Goal: Task Accomplishment & Management: Complete application form

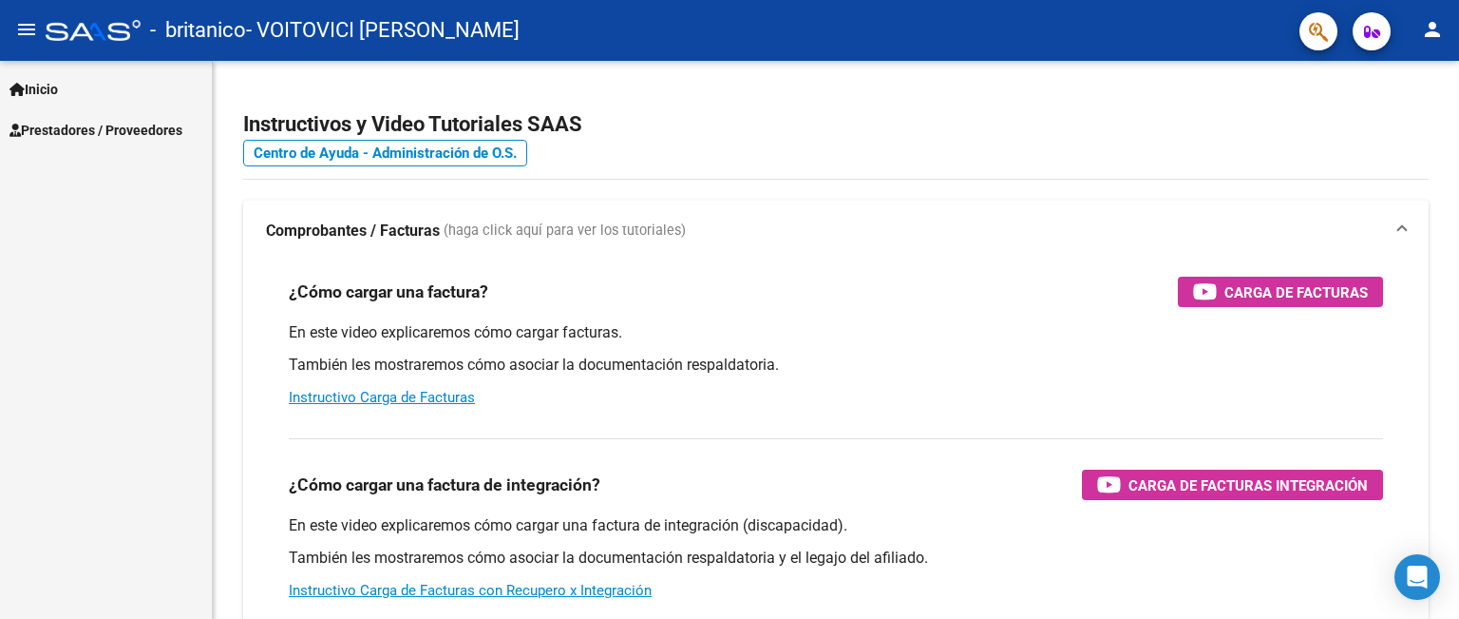
click at [118, 124] on span "Prestadores / Proveedores" at bounding box center [96, 130] width 173 height 21
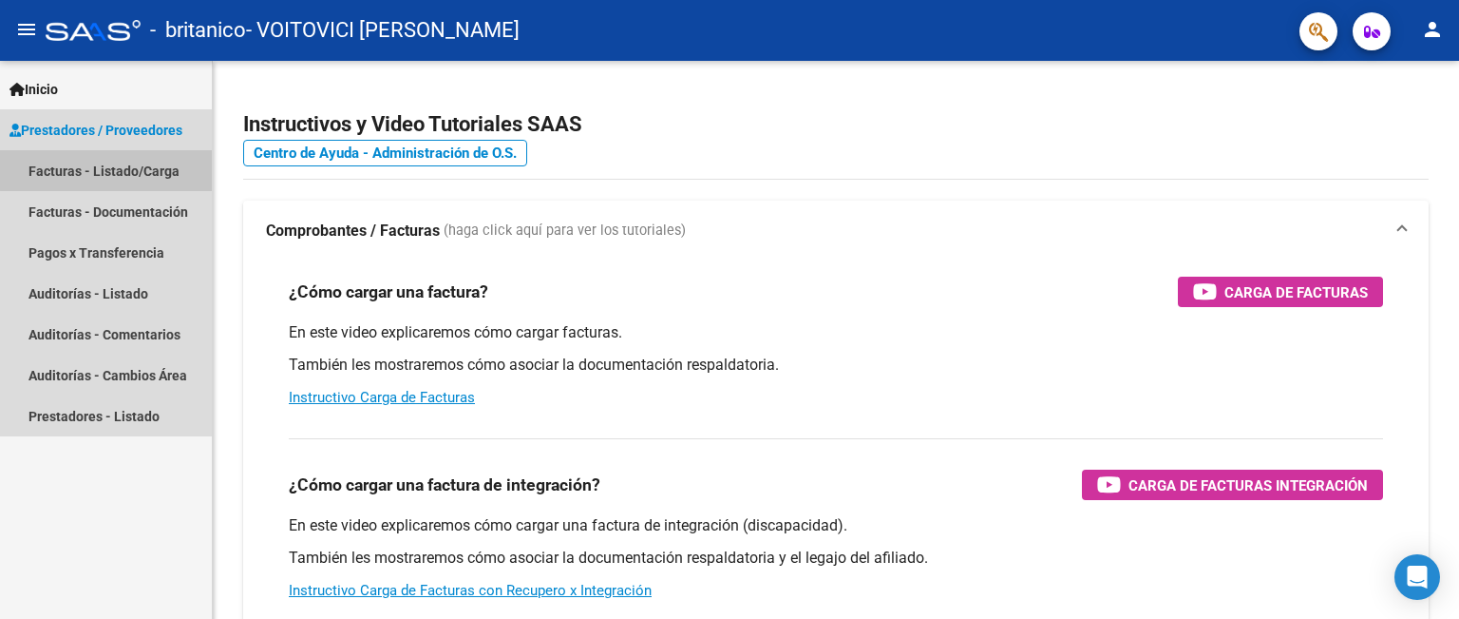
click at [107, 166] on link "Facturas - Listado/Carga" at bounding box center [106, 170] width 212 height 41
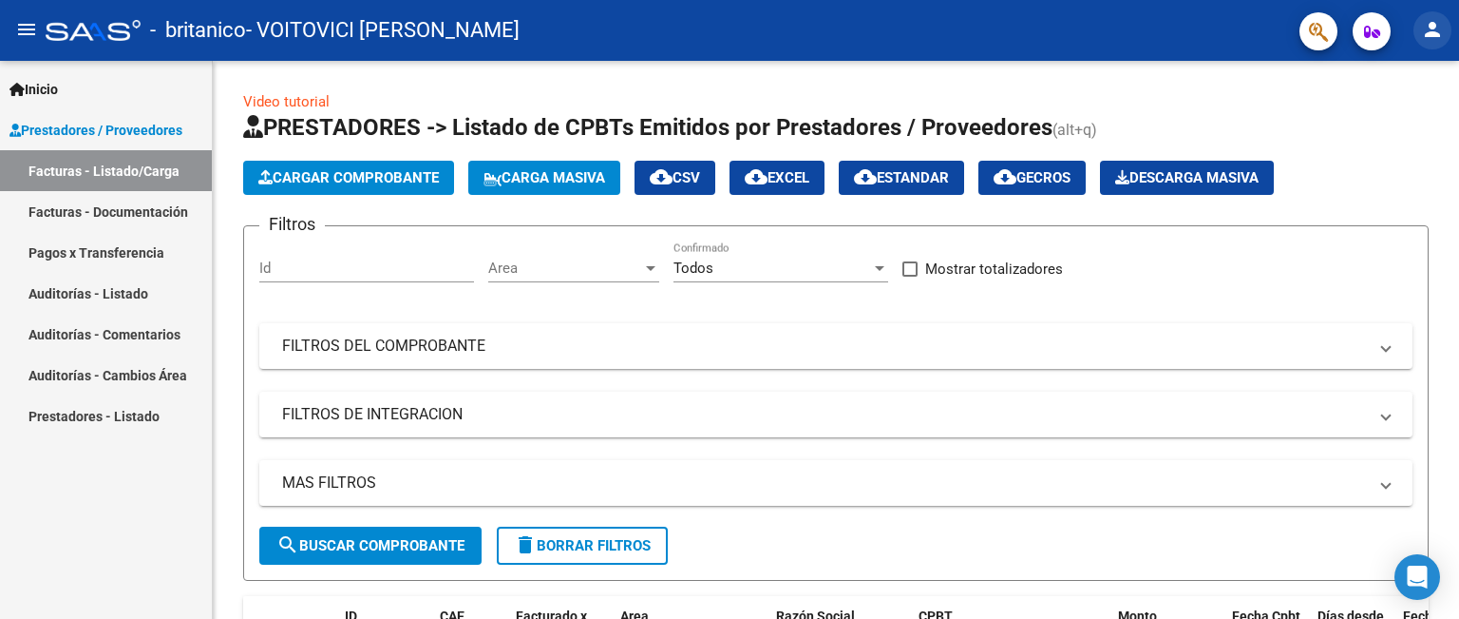
click at [1437, 32] on mat-icon "person" at bounding box center [1432, 29] width 23 height 23
click at [1415, 71] on button "person Mi Perfil" at bounding box center [1394, 80] width 116 height 46
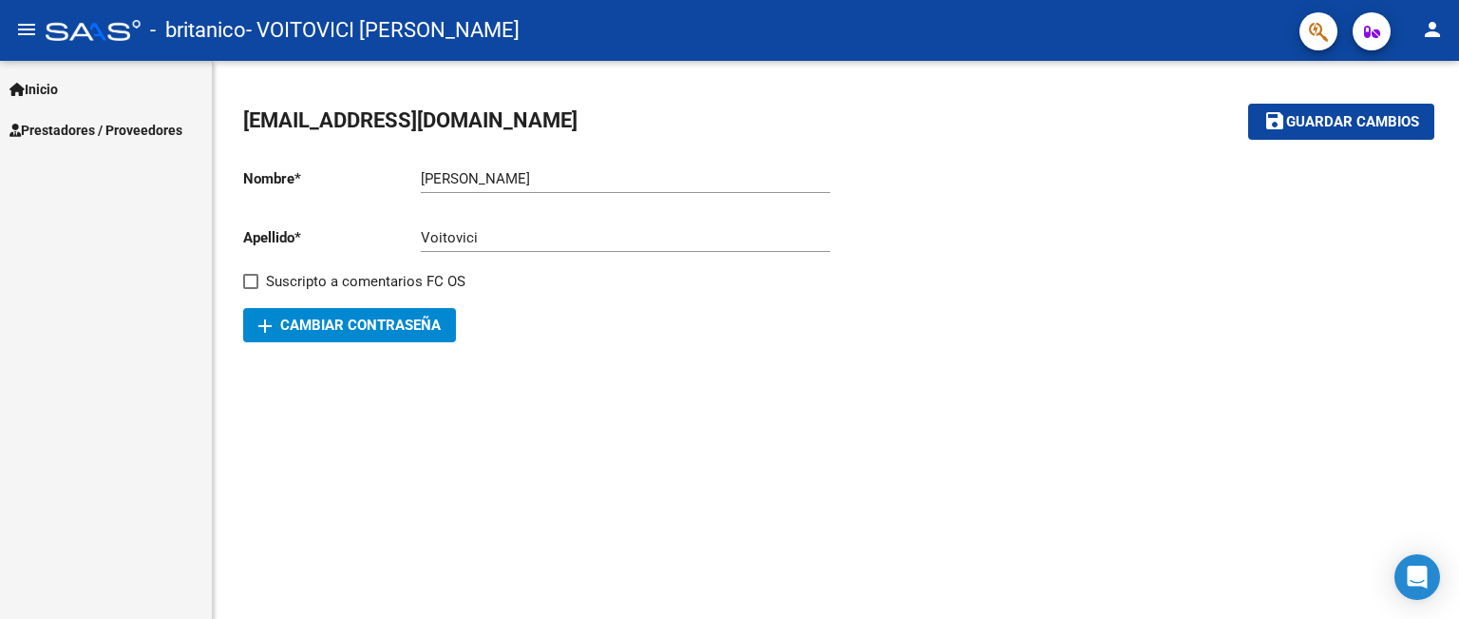
click at [94, 124] on span "Prestadores / Proveedores" at bounding box center [96, 130] width 173 height 21
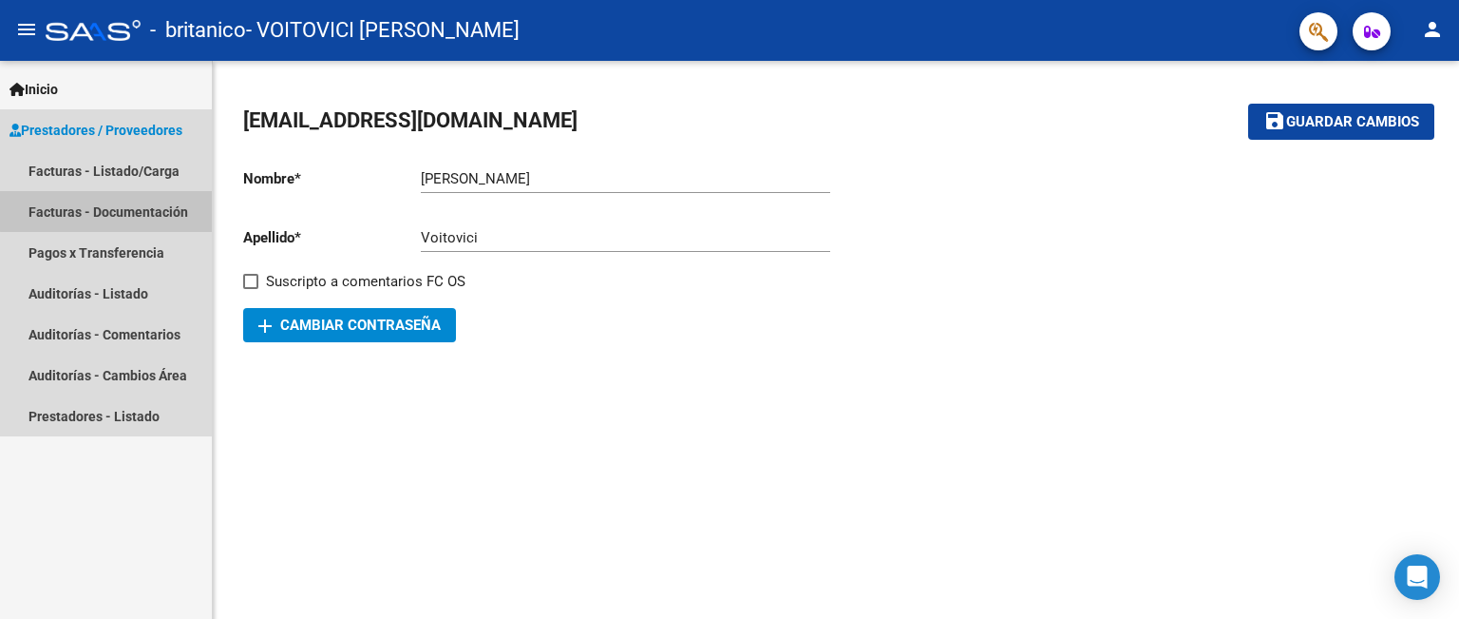
click at [154, 208] on link "Facturas - Documentación" at bounding box center [106, 211] width 212 height 41
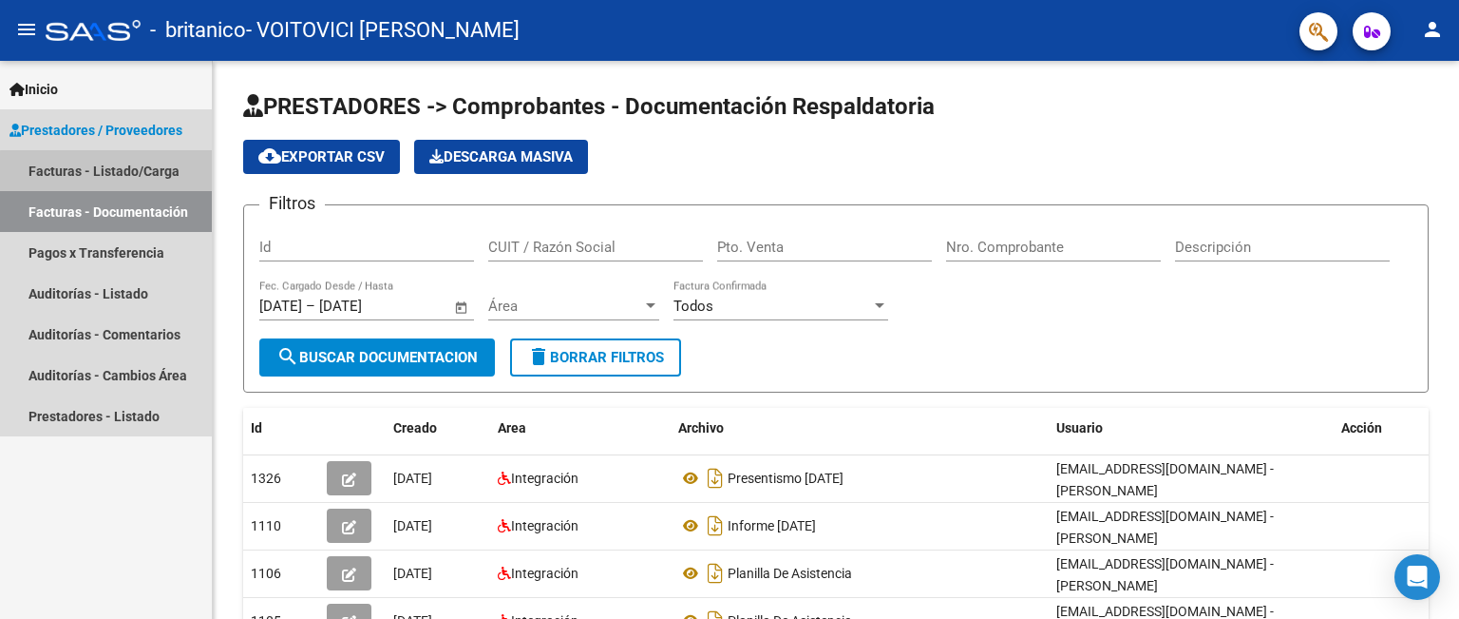
click at [141, 173] on link "Facturas - Listado/Carga" at bounding box center [106, 170] width 212 height 41
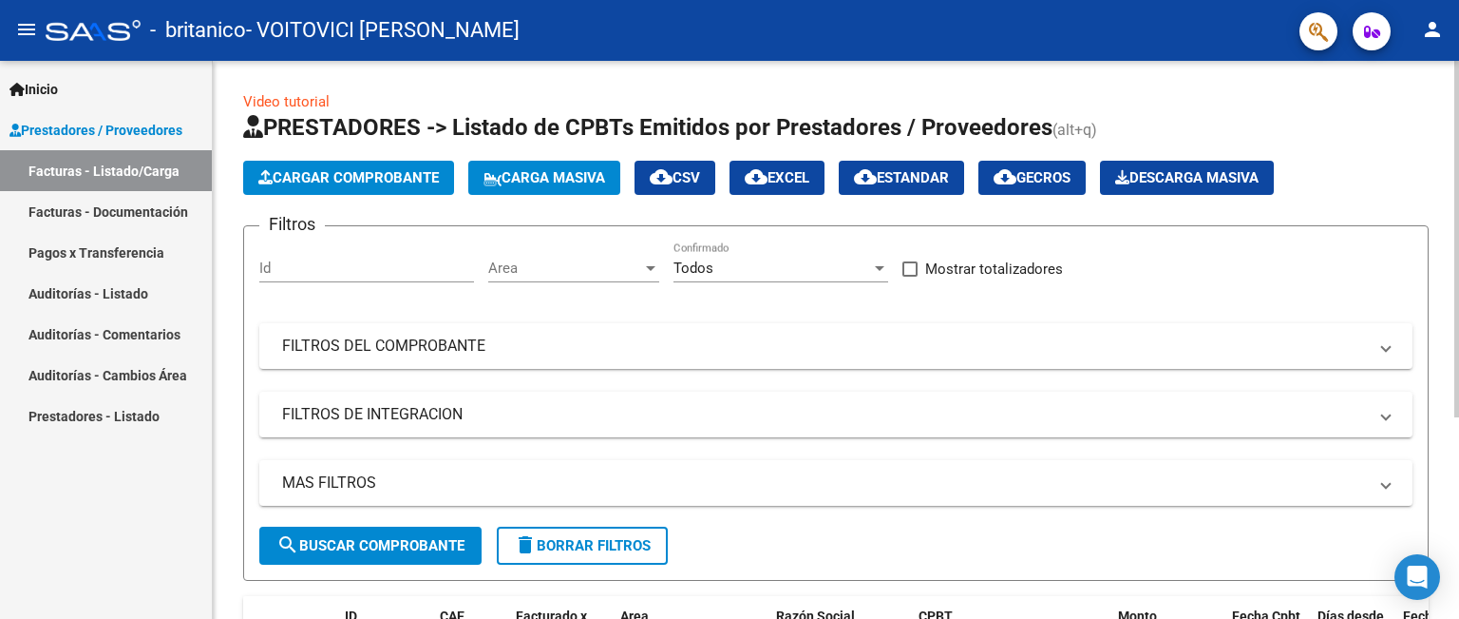
click at [356, 178] on span "Cargar Comprobante" at bounding box center [348, 177] width 181 height 17
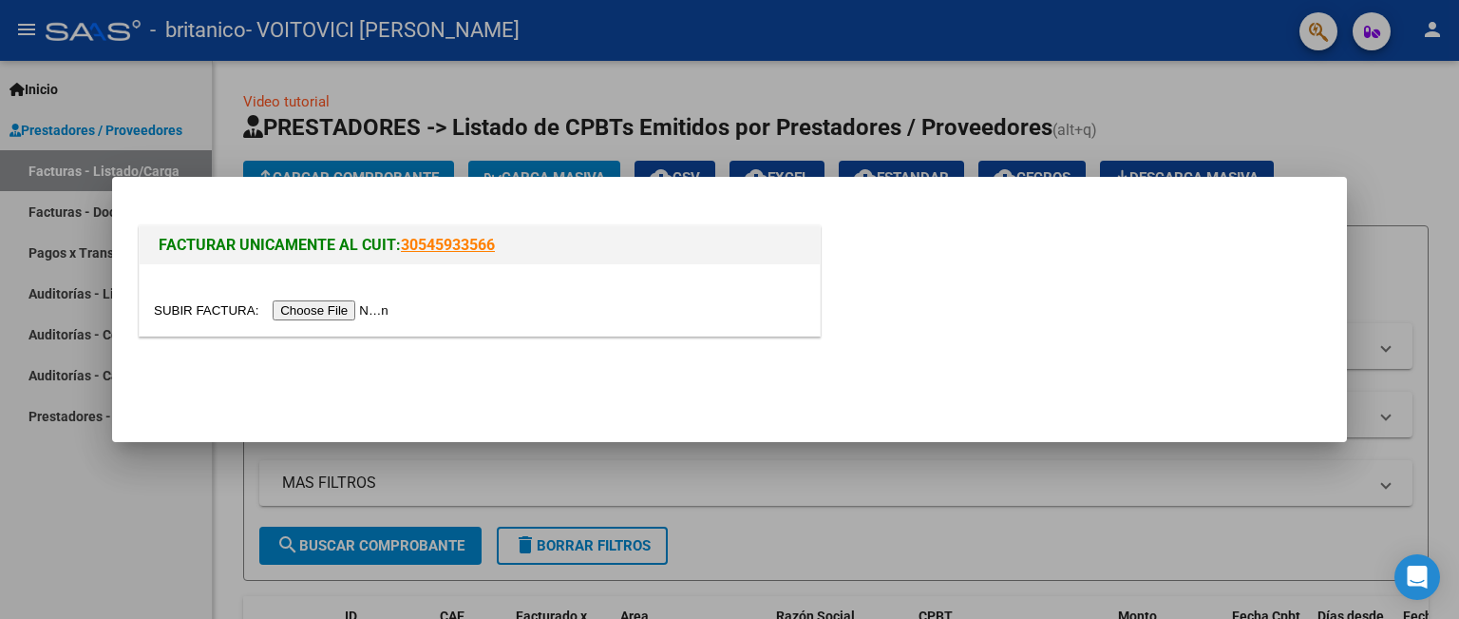
click at [324, 310] on input "file" at bounding box center [274, 310] width 240 height 20
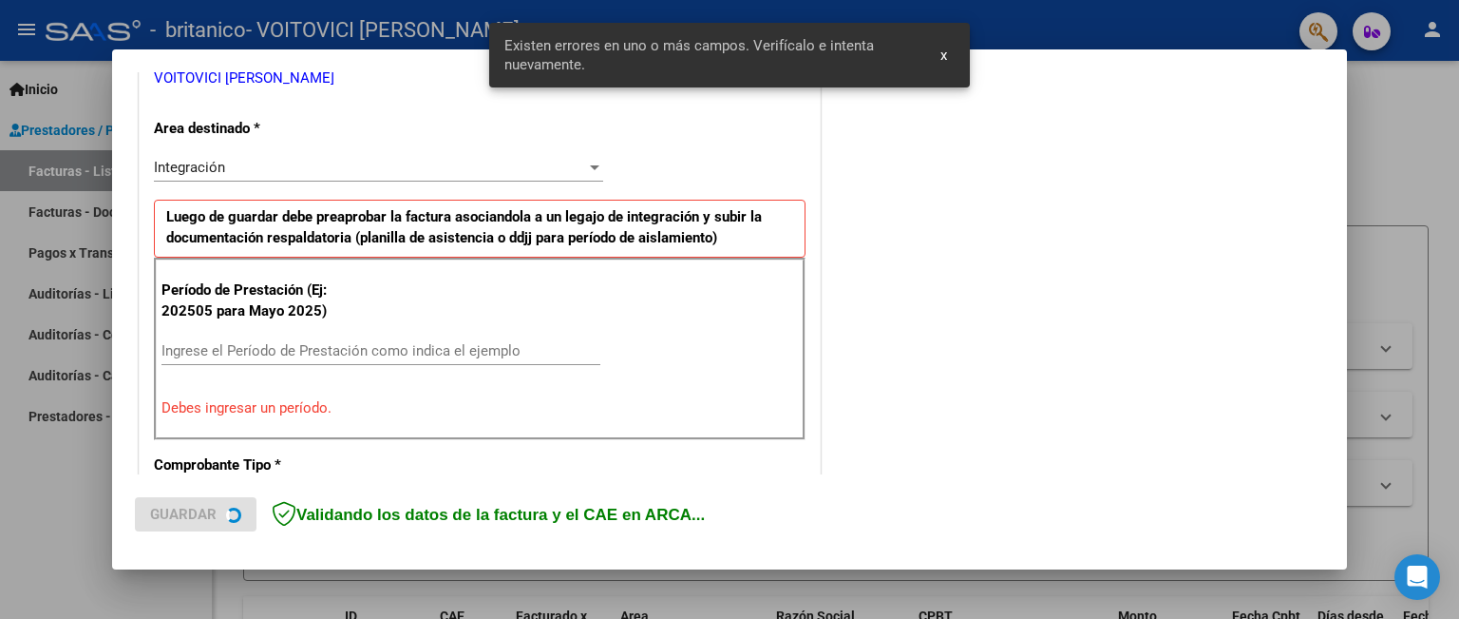
scroll to position [423, 0]
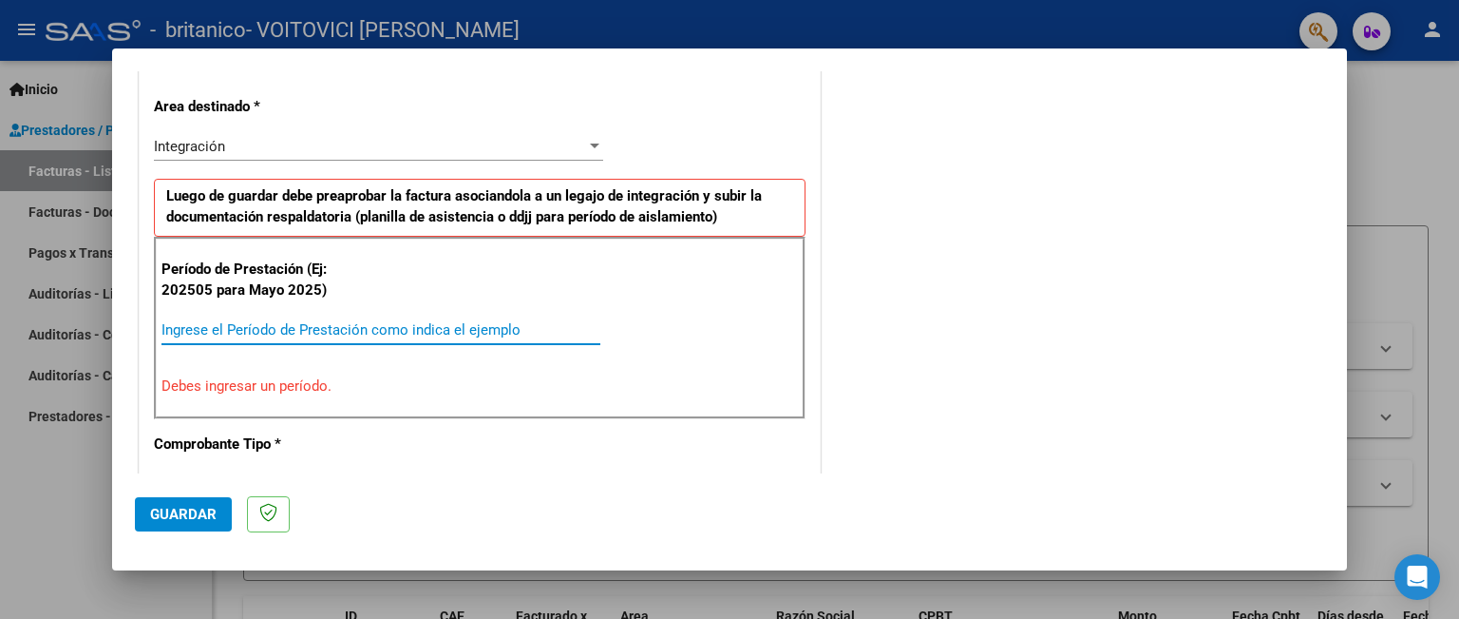
click at [351, 326] on input "Ingrese el Período de Prestación como indica el ejemplo" at bounding box center [381, 329] width 439 height 17
type input "2025"
type input "2"
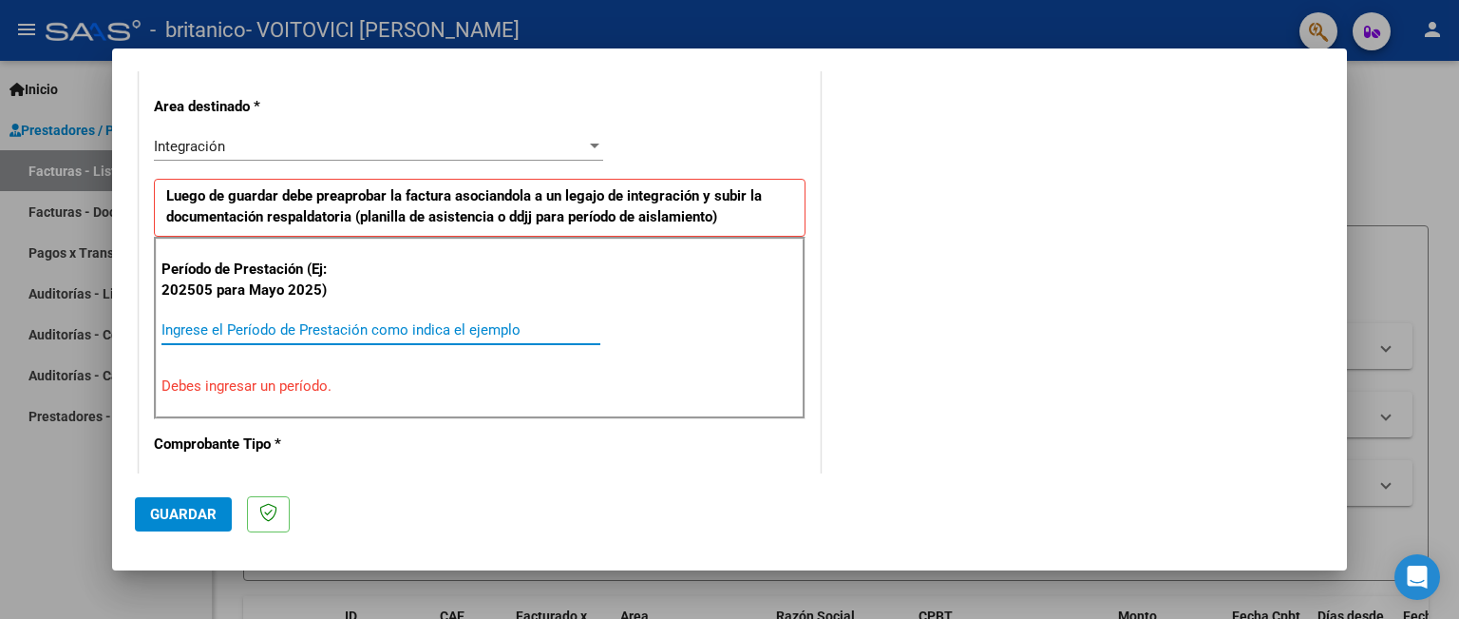
click at [351, 327] on input "Ingrese el Período de Prestación como indica el ejemplo" at bounding box center [381, 329] width 439 height 17
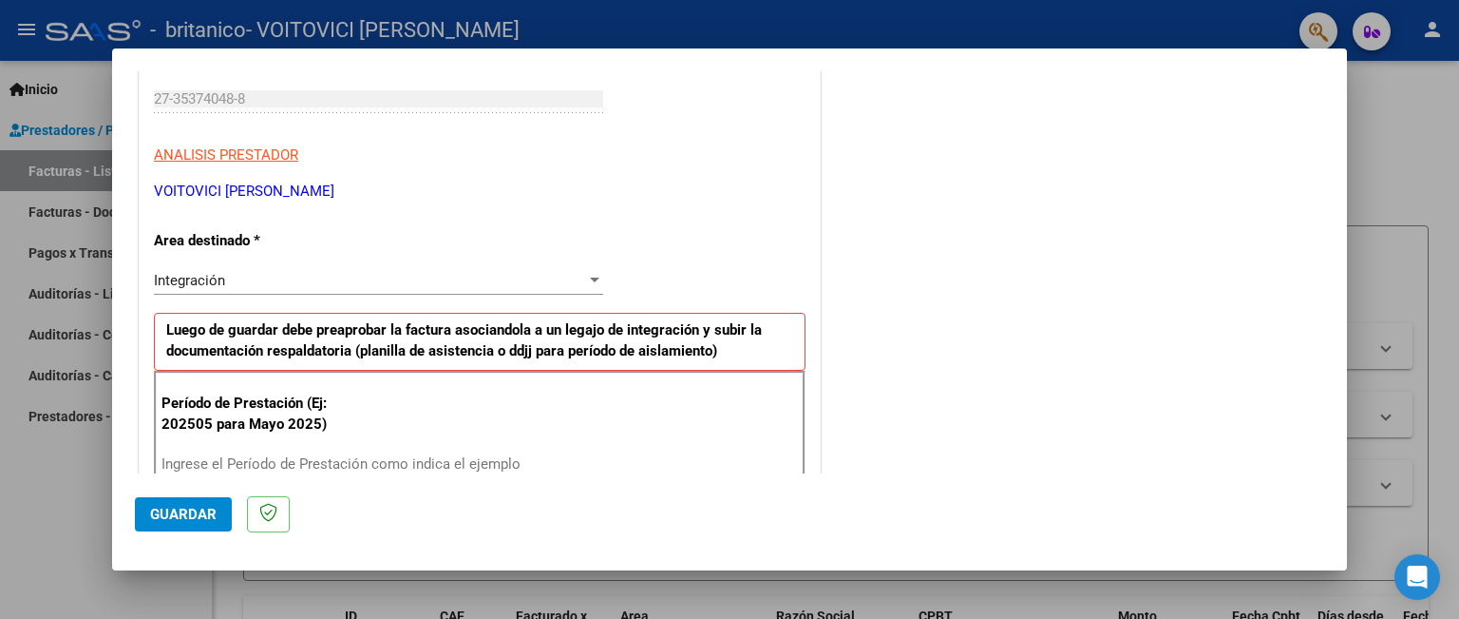
scroll to position [289, 0]
click at [512, 277] on div "Integración" at bounding box center [370, 280] width 432 height 17
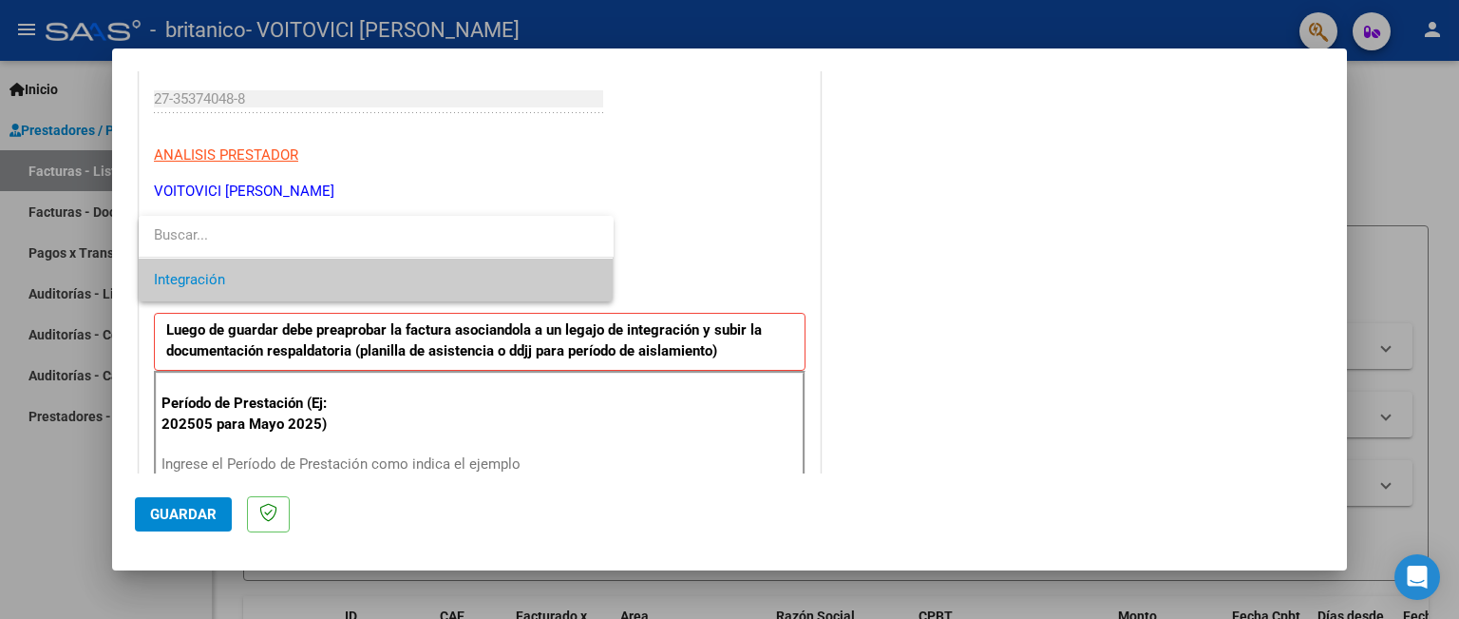
click at [512, 277] on span "Integración" at bounding box center [376, 279] width 445 height 43
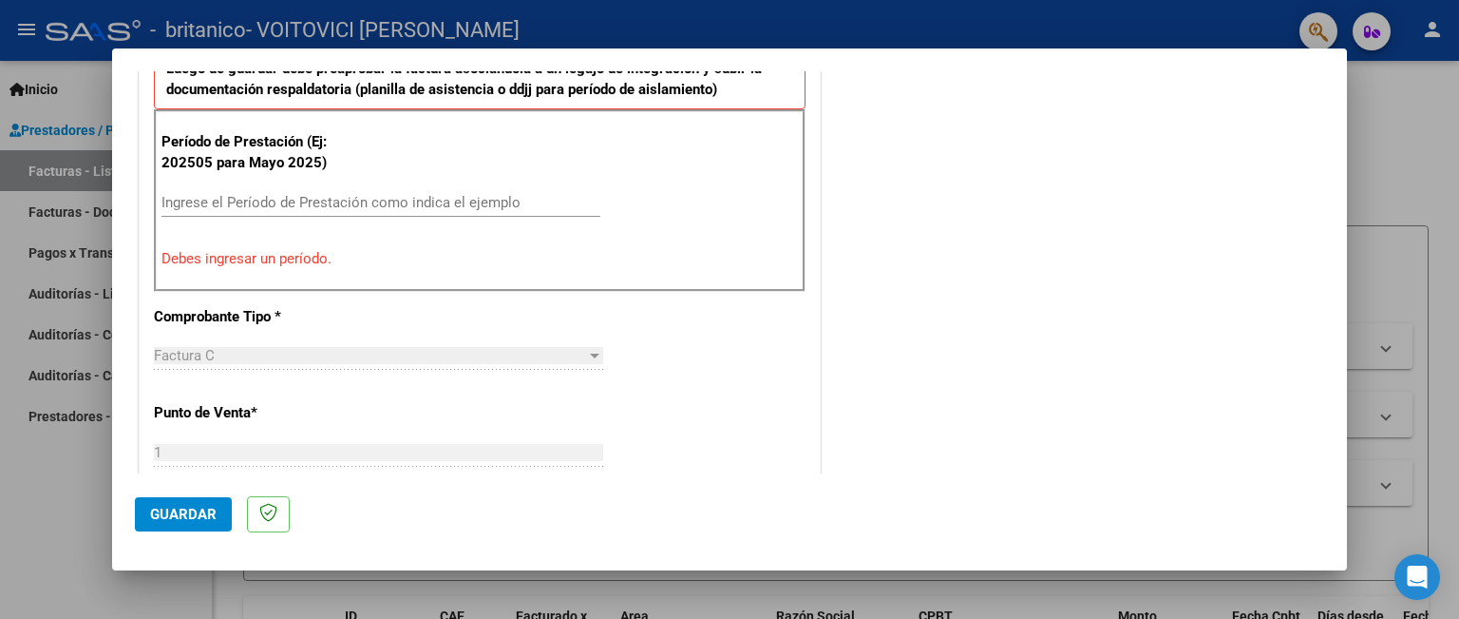
scroll to position [561, 0]
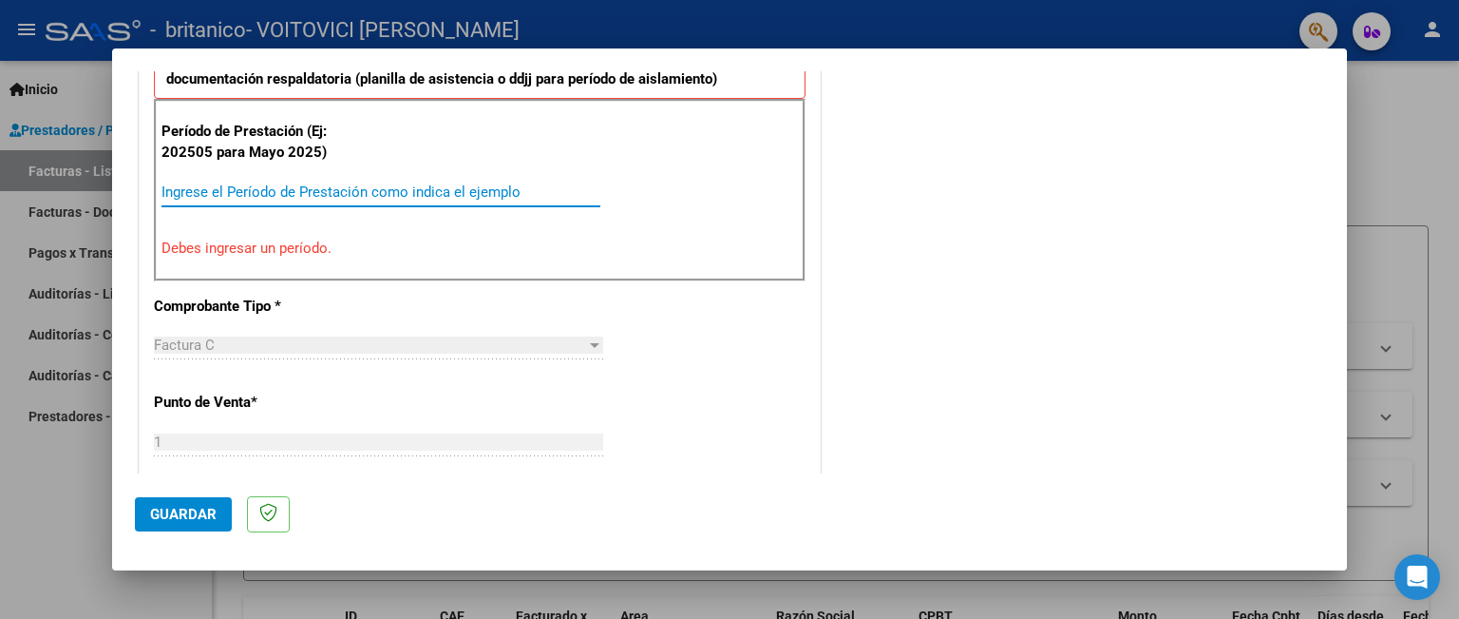
click at [384, 183] on input "Ingrese el Período de Prestación como indica el ejemplo" at bounding box center [381, 191] width 439 height 17
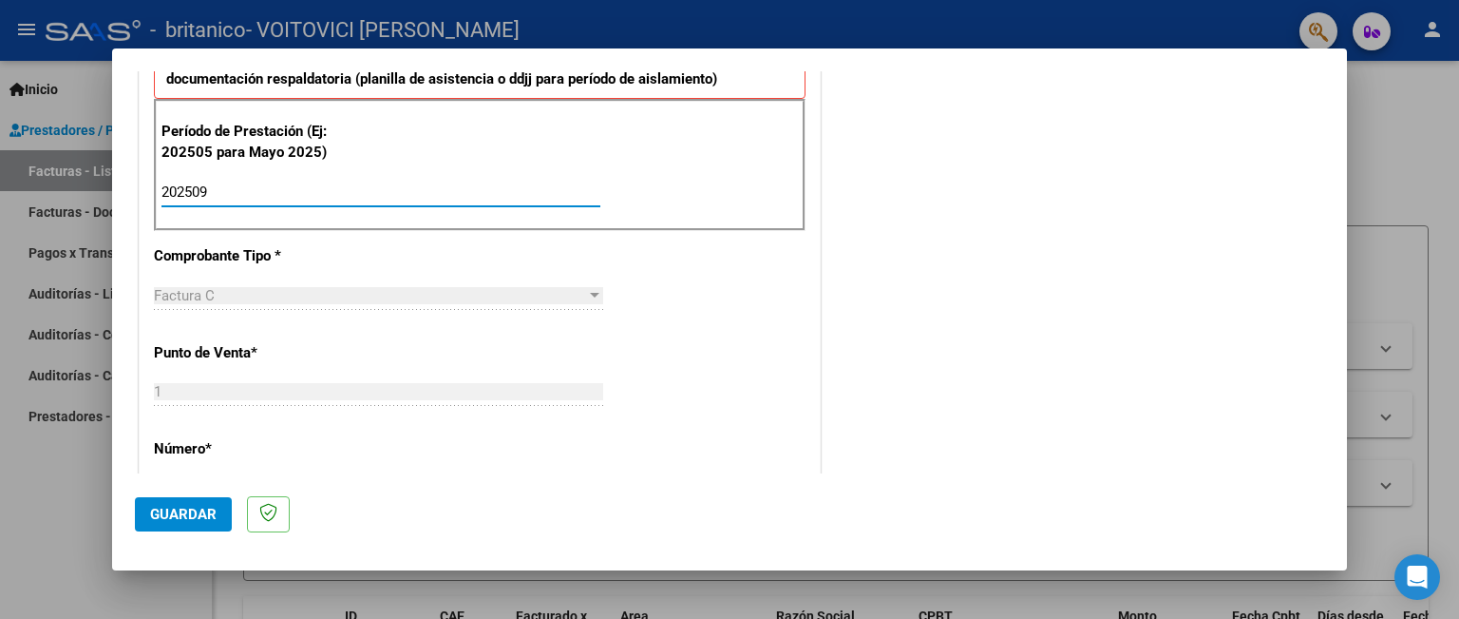
type input "202509"
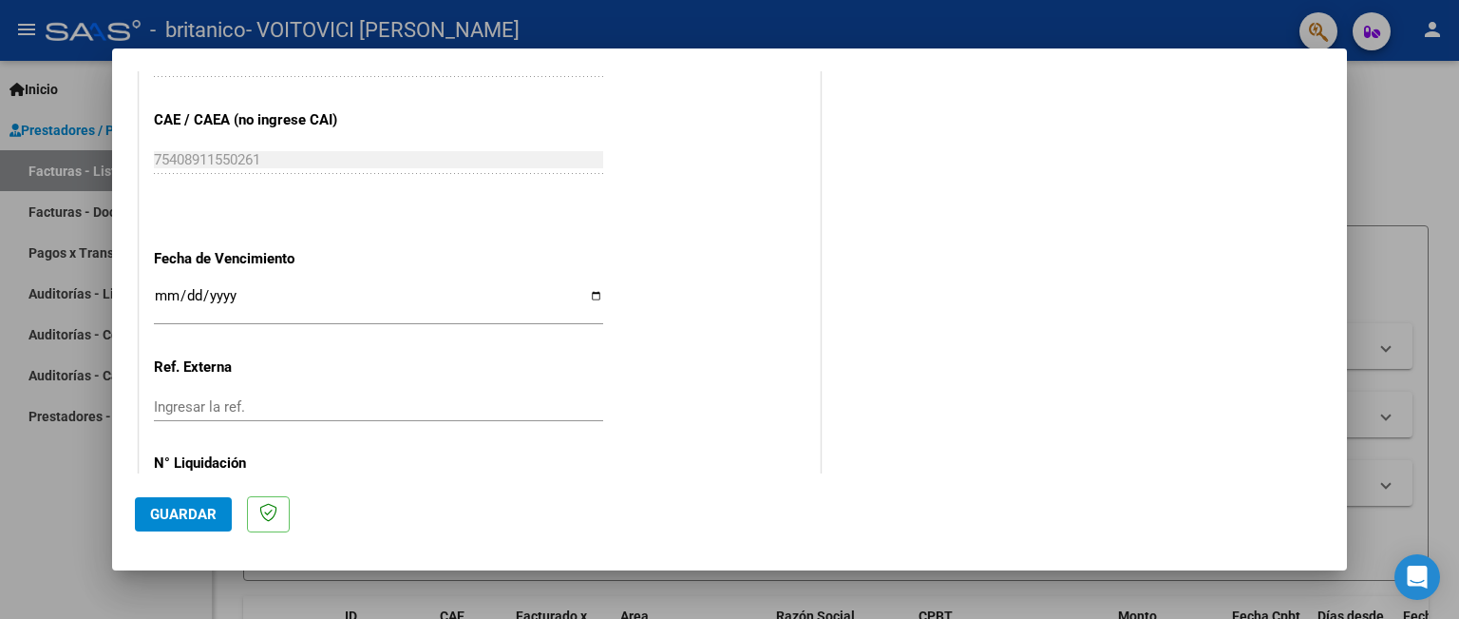
scroll to position [1267, 0]
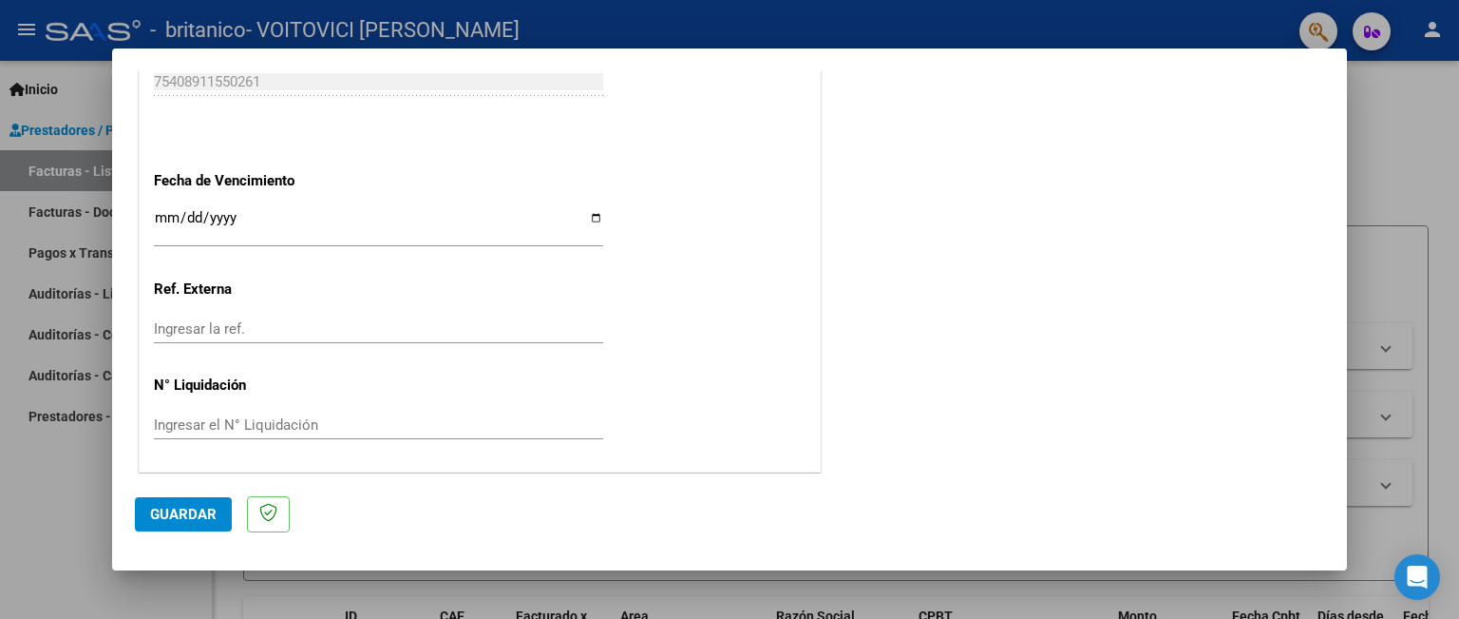
click at [197, 501] on button "Guardar" at bounding box center [183, 514] width 97 height 34
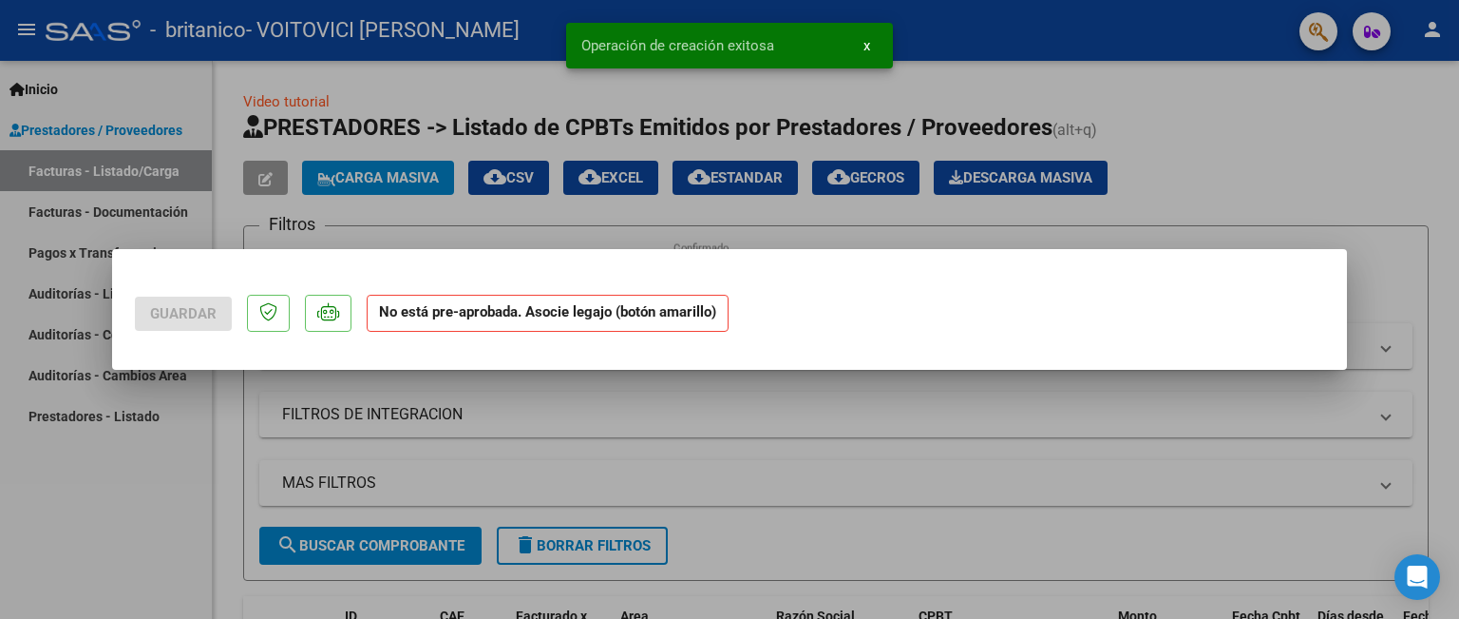
scroll to position [0, 0]
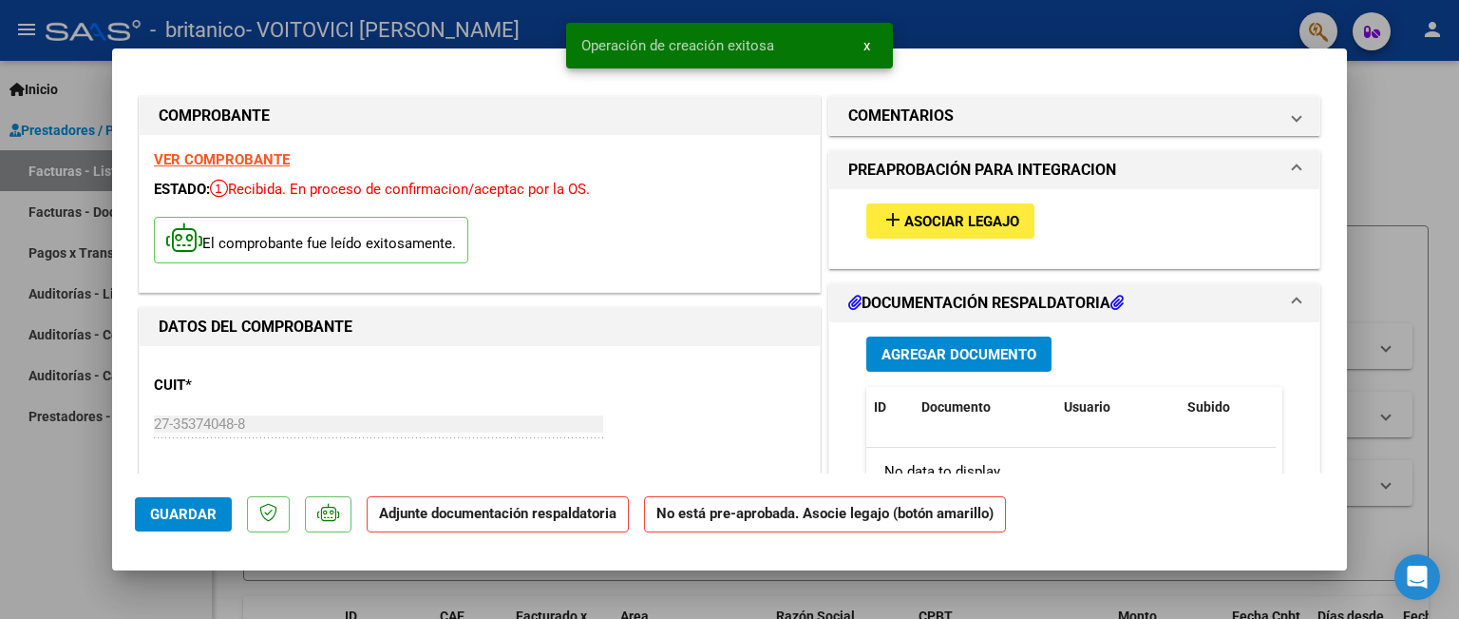
click at [905, 218] on span "Asociar Legajo" at bounding box center [961, 221] width 115 height 17
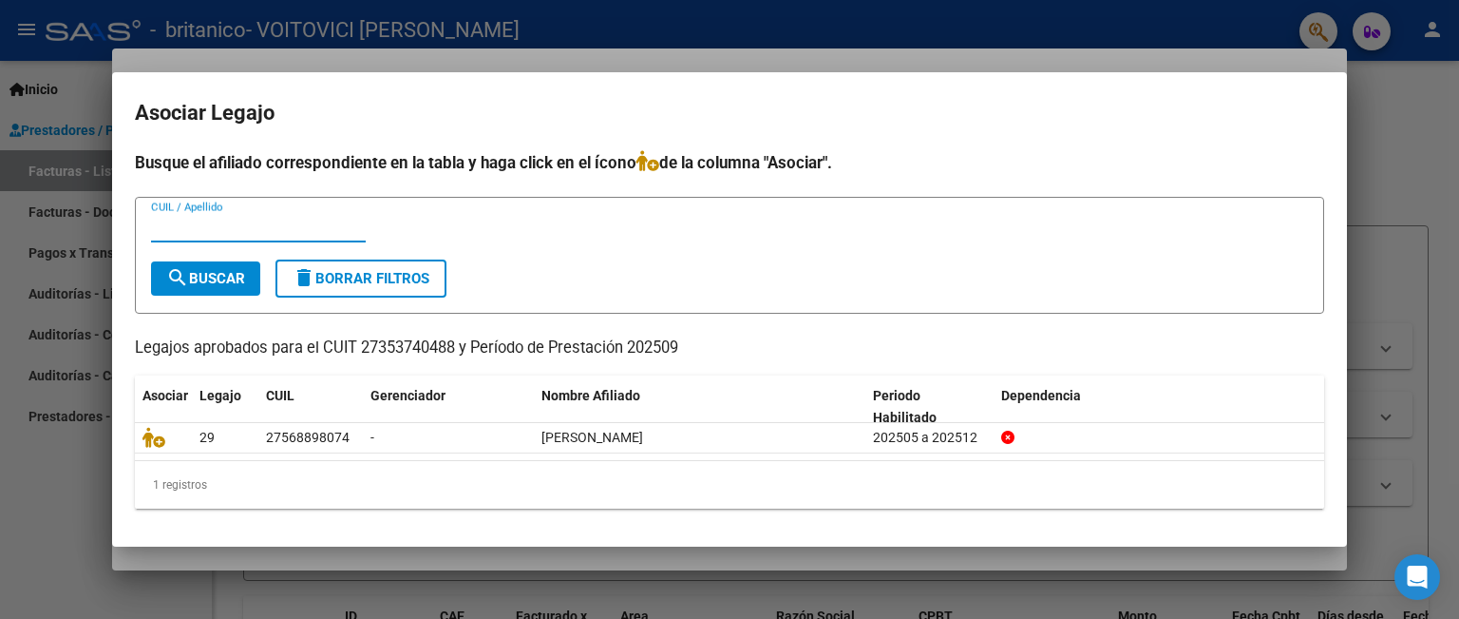
click at [258, 231] on input "CUIL / Apellido" at bounding box center [258, 227] width 215 height 17
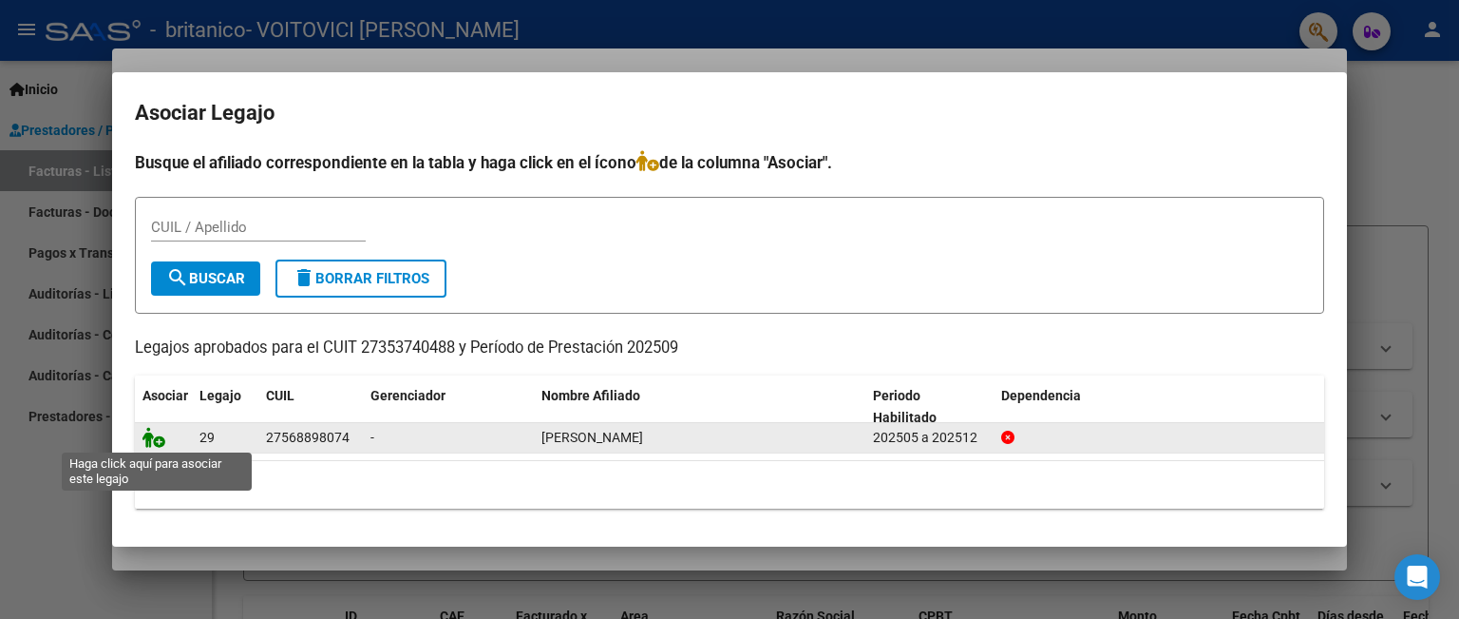
click at [160, 436] on icon at bounding box center [154, 437] width 23 height 21
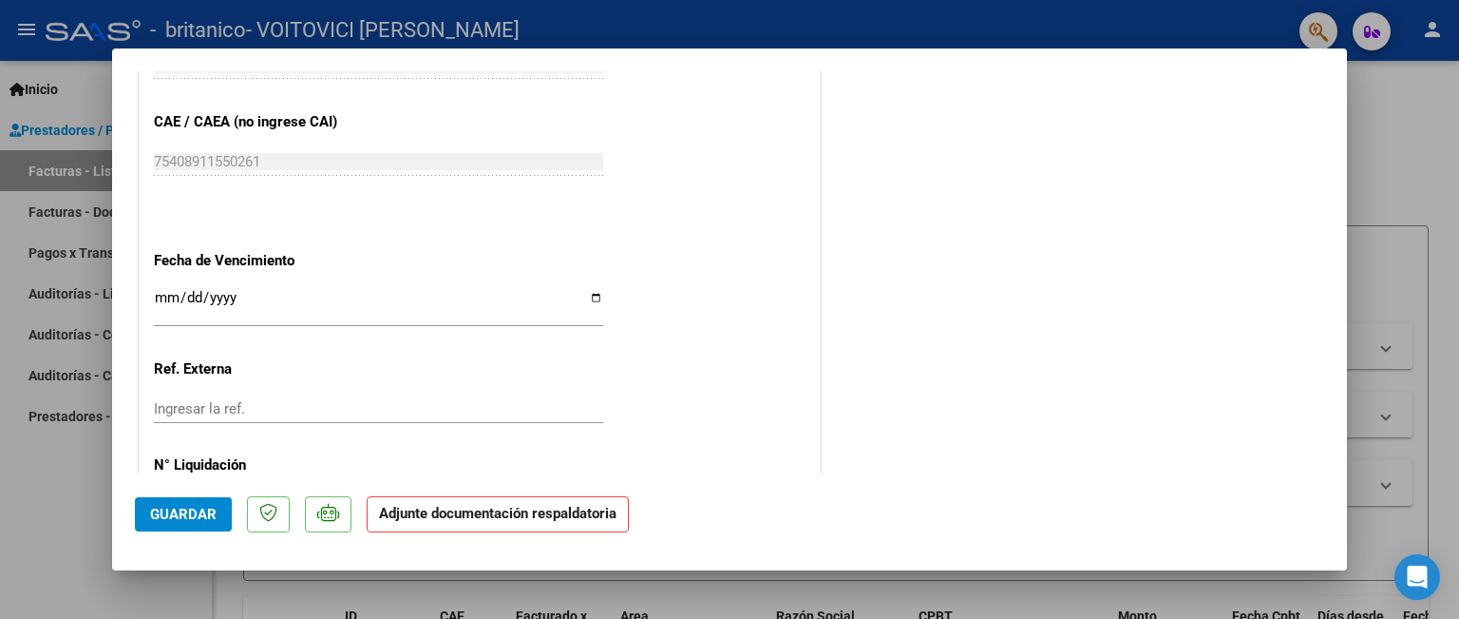
scroll to position [1296, 0]
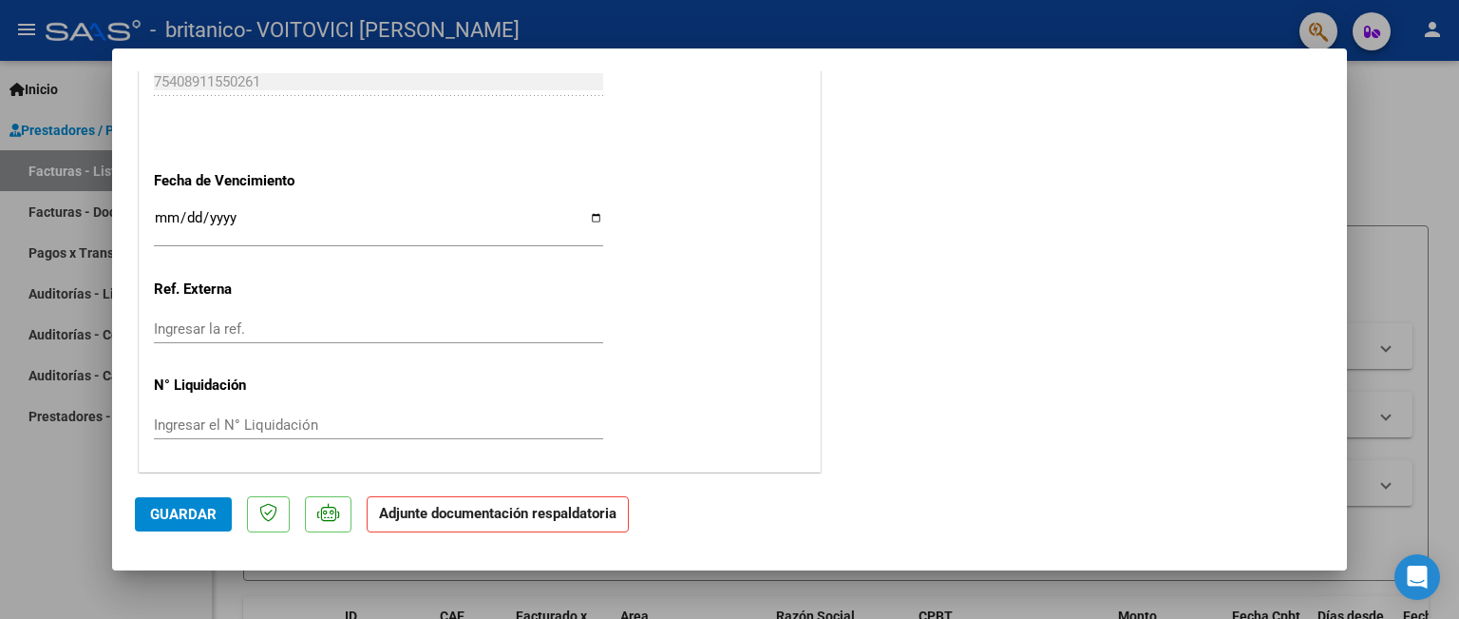
click at [443, 517] on strong "Adjunte documentación respaldatoria" at bounding box center [498, 512] width 238 height 17
click at [180, 513] on span "Guardar" at bounding box center [183, 513] width 67 height 17
click at [188, 501] on button "Guardar" at bounding box center [183, 514] width 97 height 34
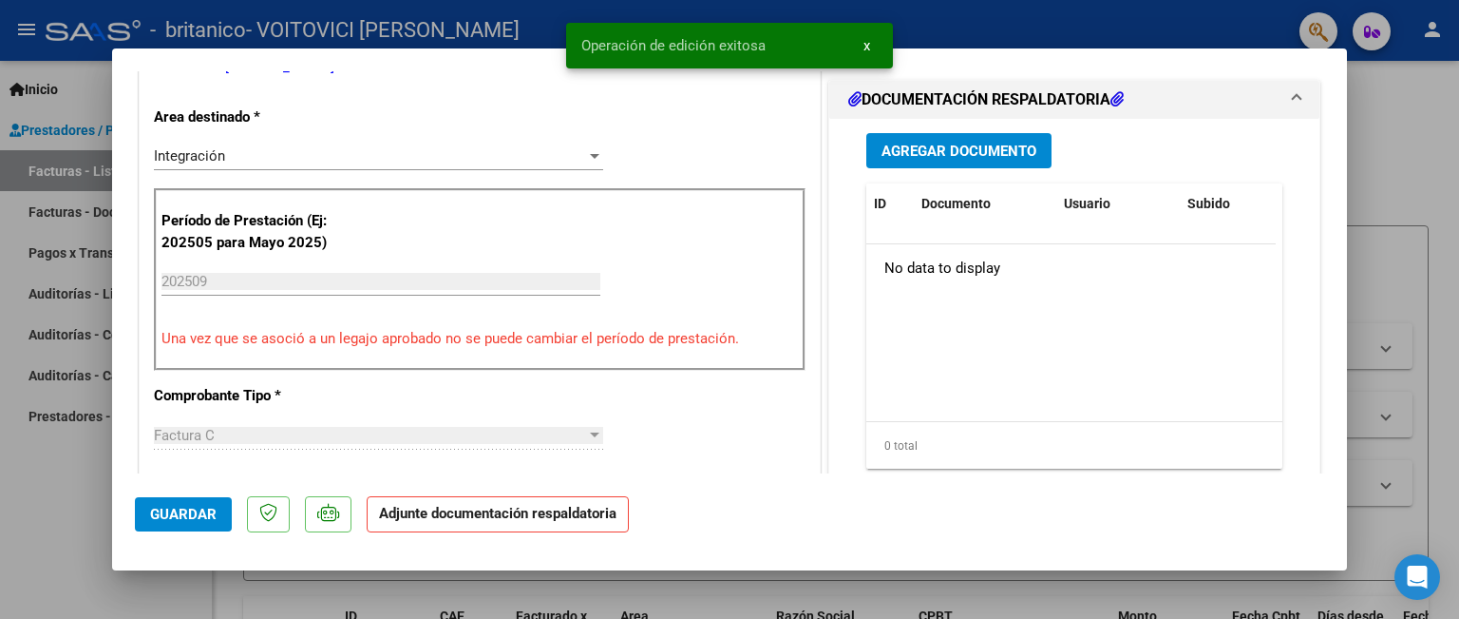
scroll to position [446, 0]
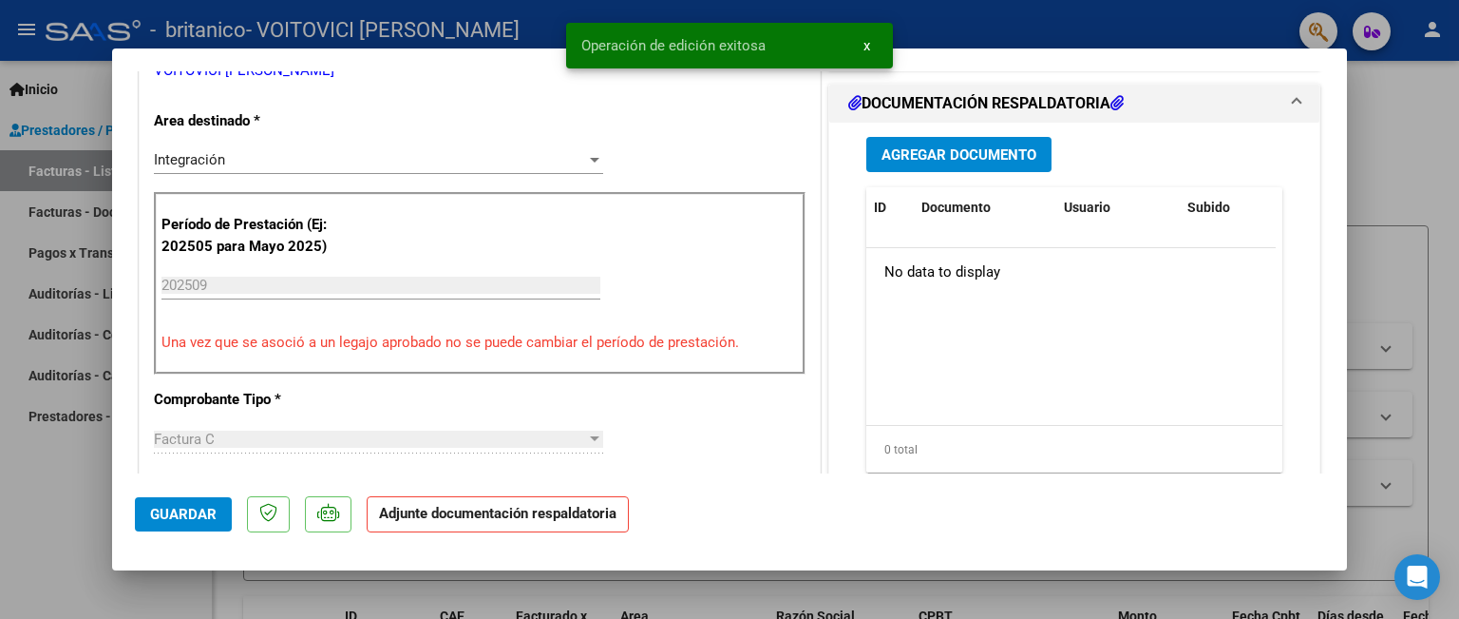
drag, startPoint x: 1350, startPoint y: 219, endPoint x: 1350, endPoint y: 162, distance: 57.0
click at [1350, 162] on div at bounding box center [729, 309] width 1459 height 619
type input "$ 0,00"
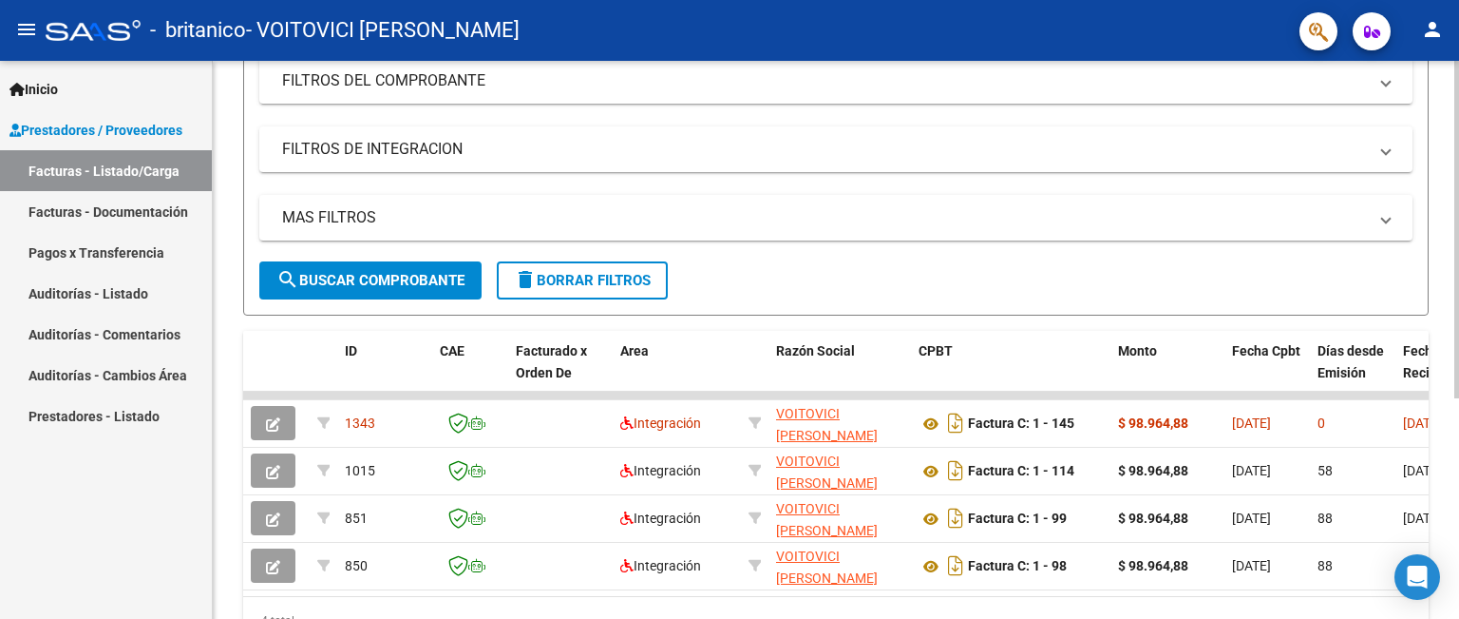
scroll to position [267, 0]
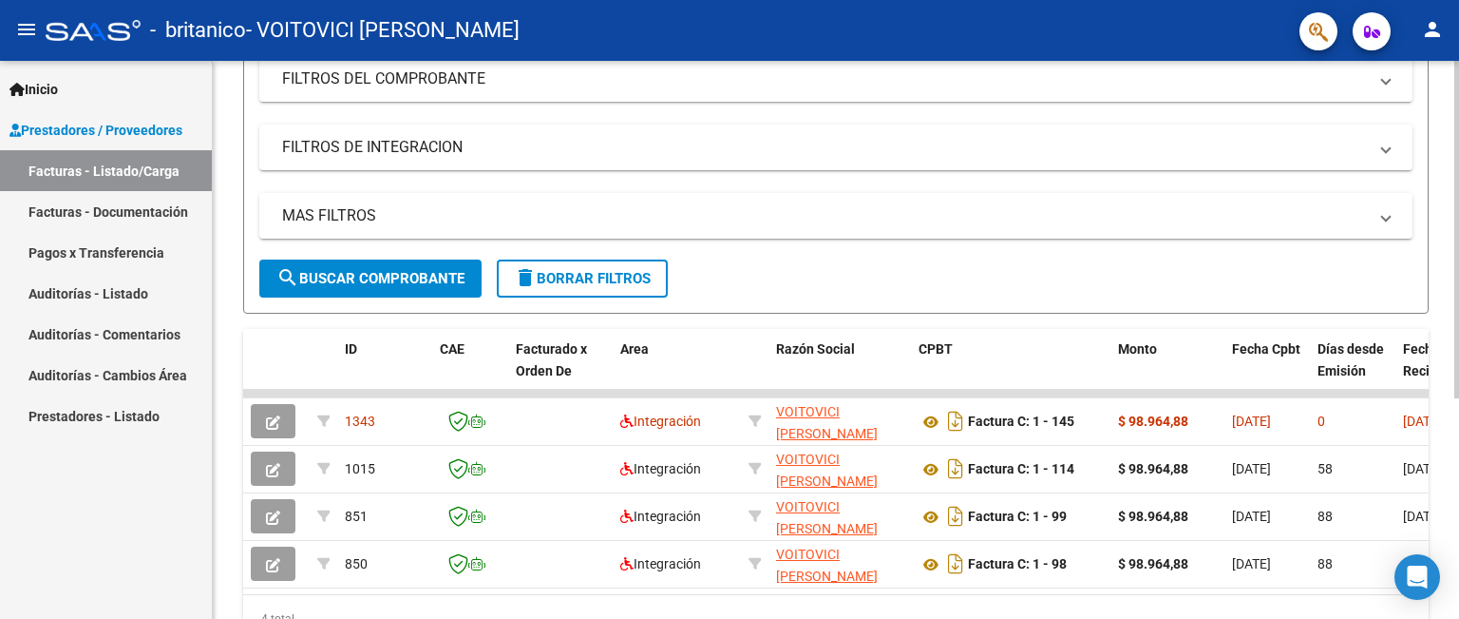
click at [1458, 345] on div at bounding box center [1457, 396] width 5 height 337
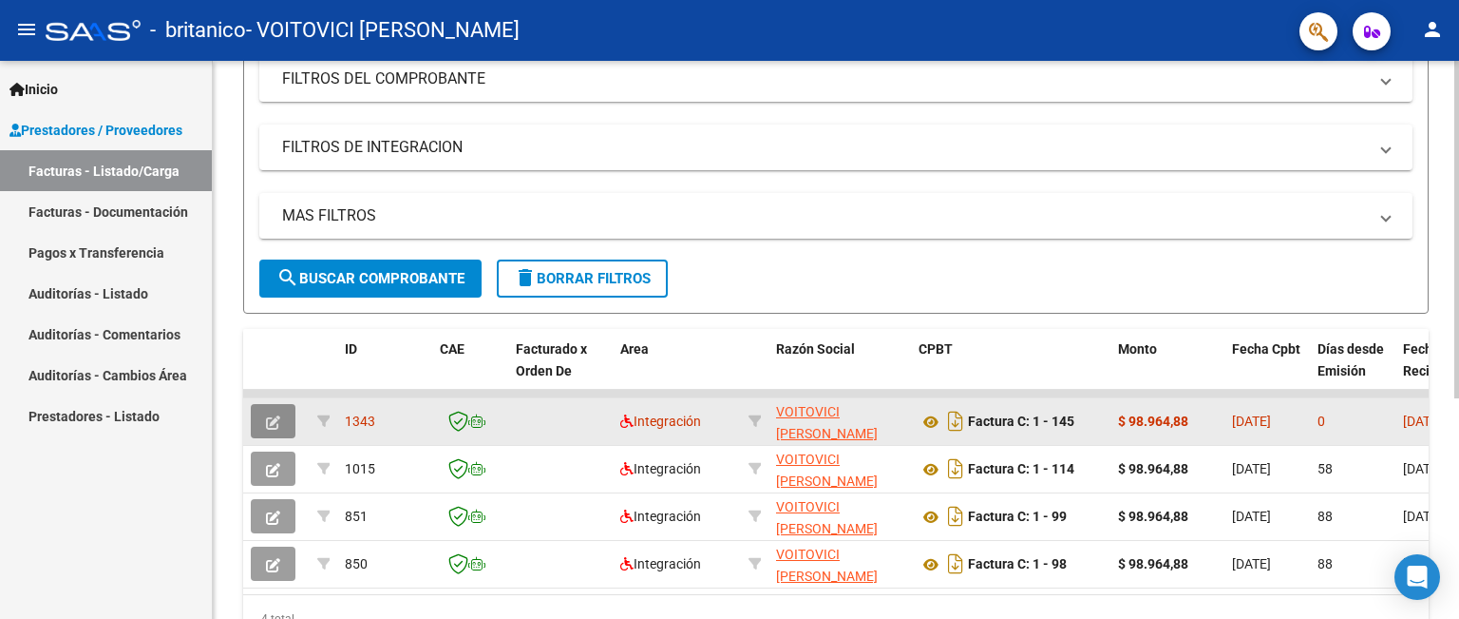
click at [277, 428] on button "button" at bounding box center [273, 421] width 45 height 34
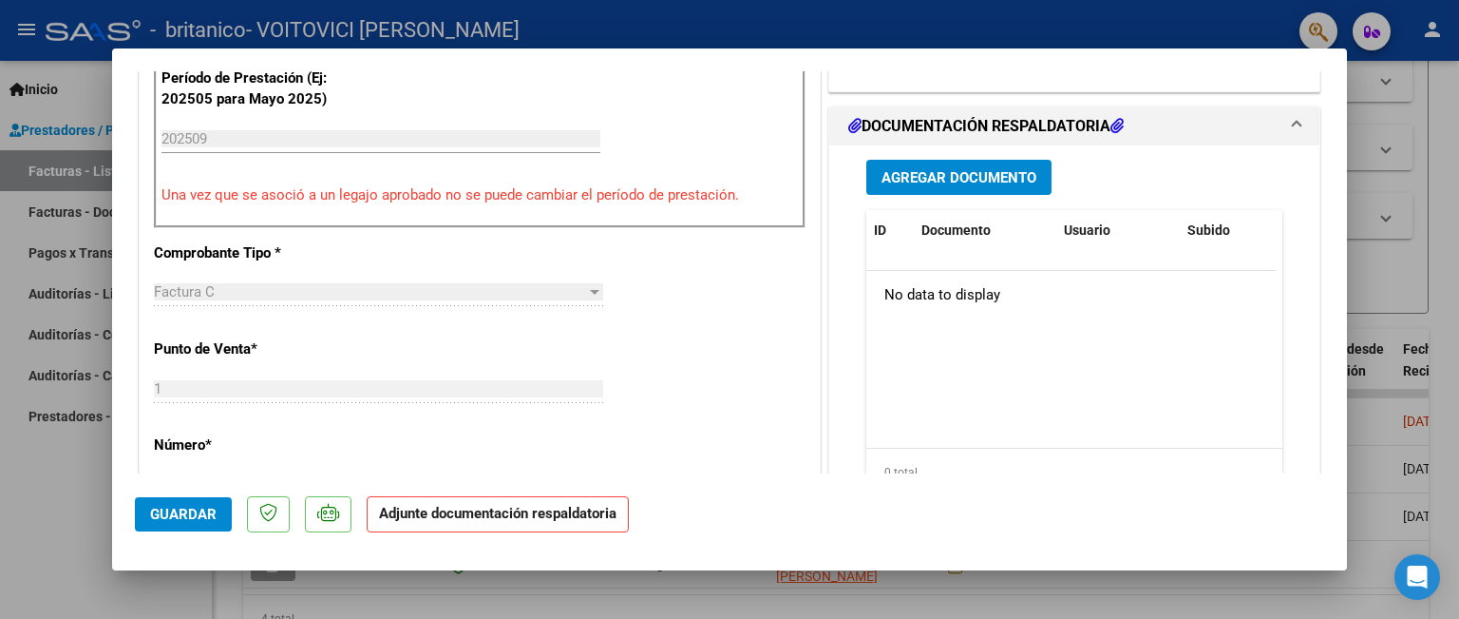
scroll to position [520, 0]
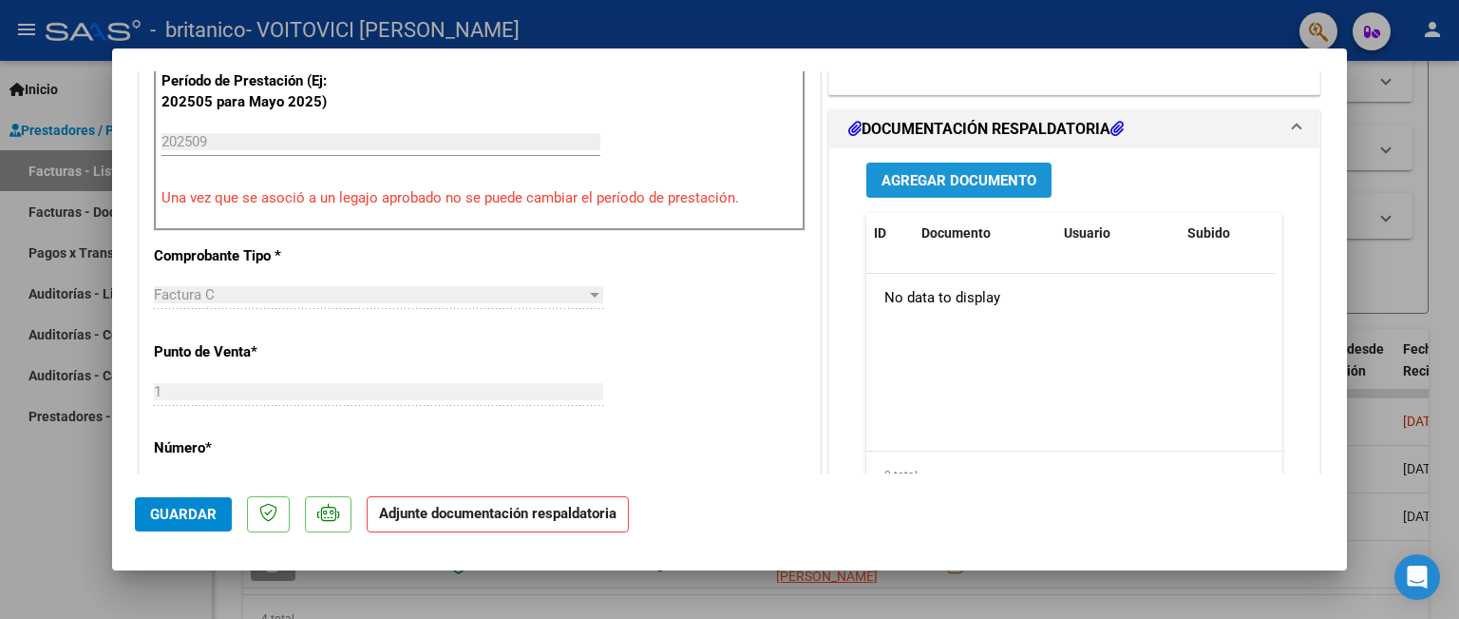
click at [931, 188] on span "Agregar Documento" at bounding box center [959, 180] width 155 height 17
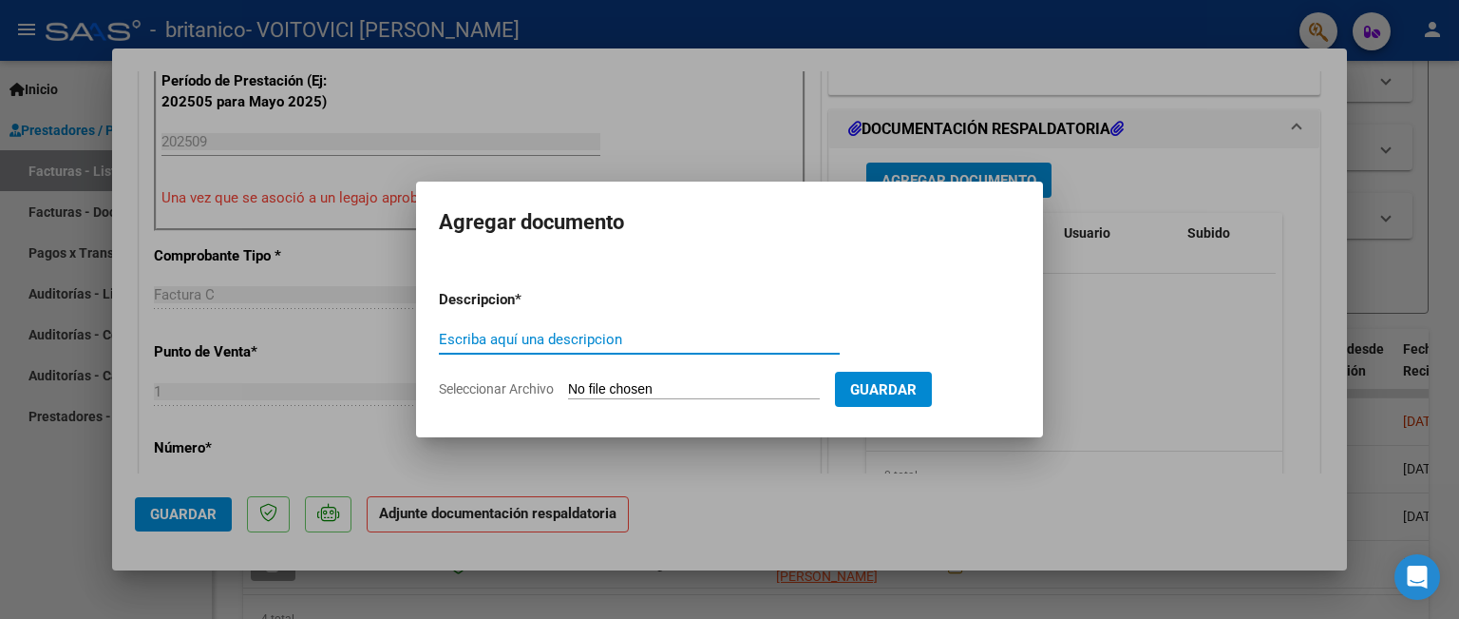
click at [618, 339] on input "Escriba aquí una descripcion" at bounding box center [639, 339] width 401 height 17
type input "asistencia"
click at [616, 381] on input "Seleccionar Archivo" at bounding box center [694, 390] width 252 height 18
type input "C:\fakepath\CamScanner [DATE] 20.54.pdf"
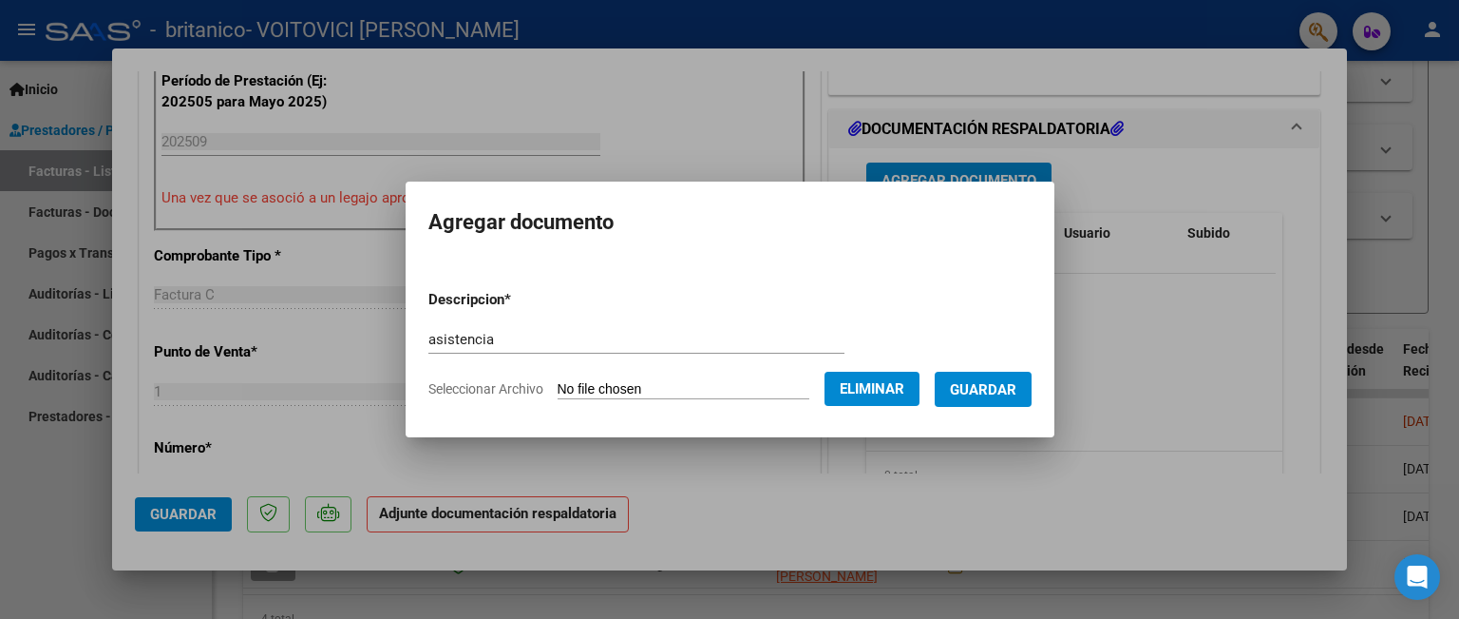
click at [986, 397] on span "Guardar" at bounding box center [983, 389] width 67 height 17
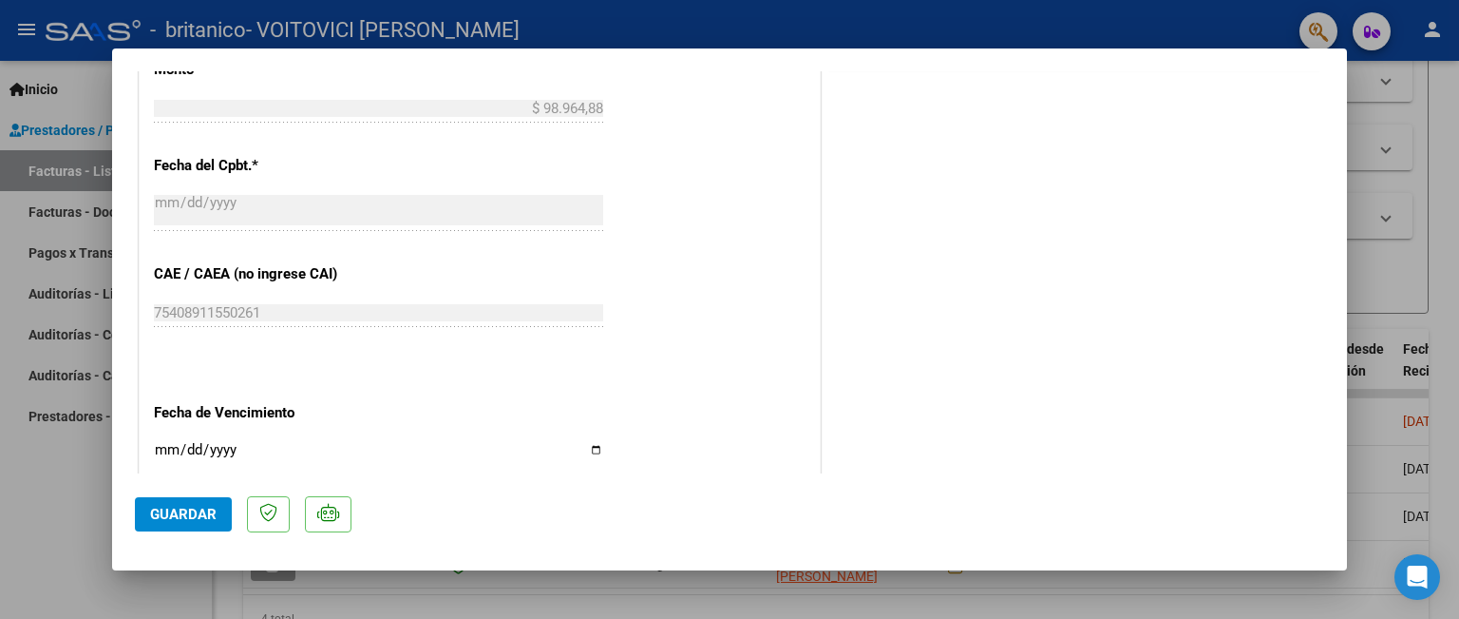
scroll to position [1001, 0]
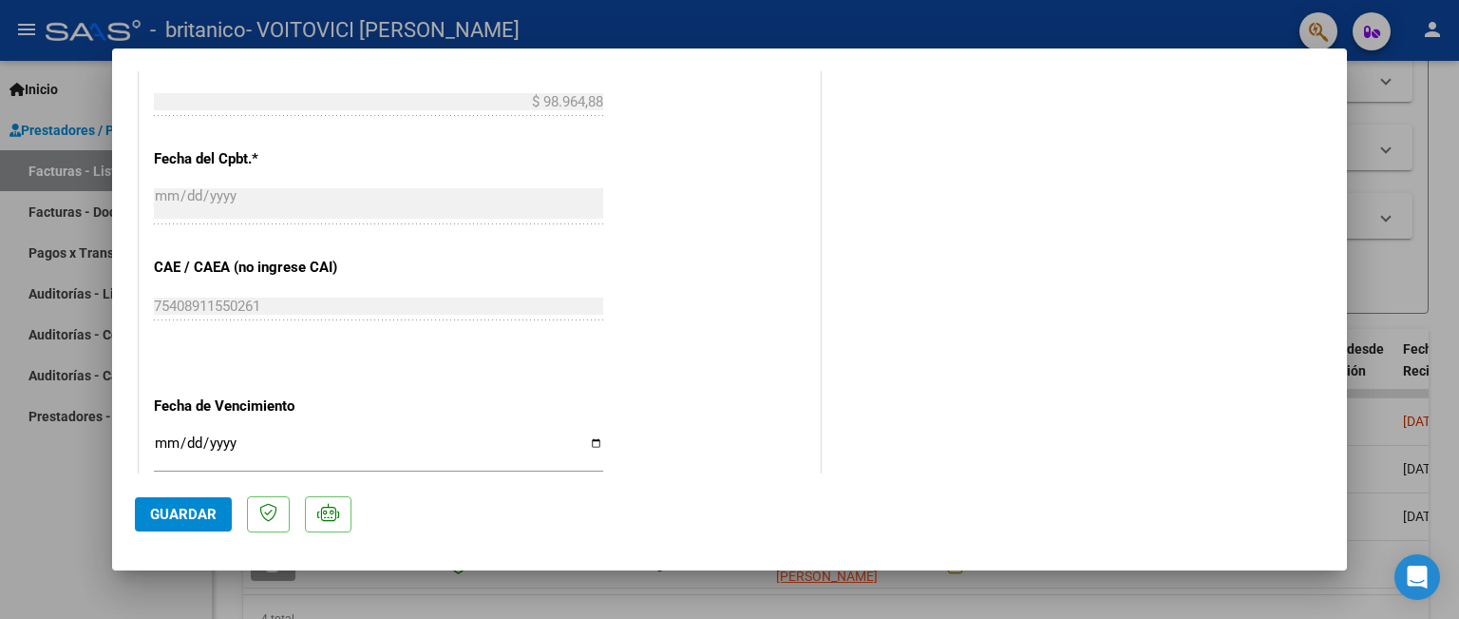
click at [166, 520] on span "Guardar" at bounding box center [183, 513] width 67 height 17
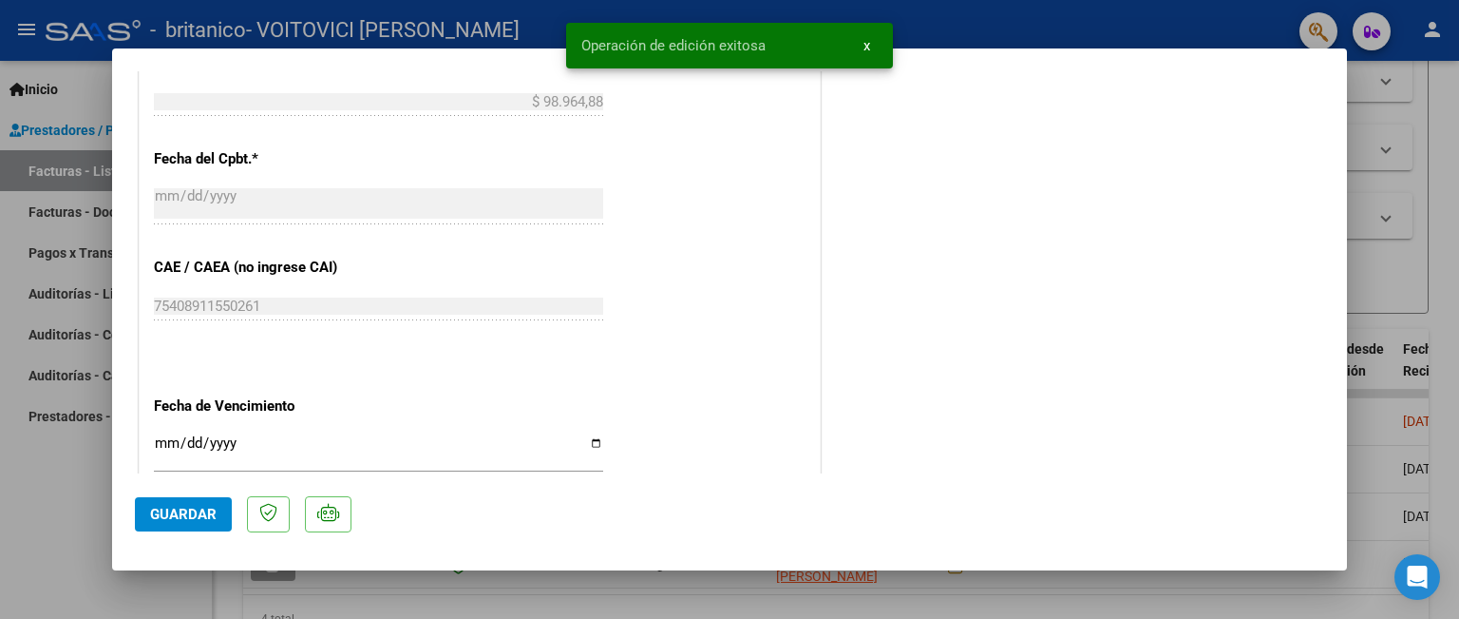
click at [179, 520] on span "Guardar" at bounding box center [183, 513] width 67 height 17
click at [59, 530] on div at bounding box center [729, 309] width 1459 height 619
type input "$ 0,00"
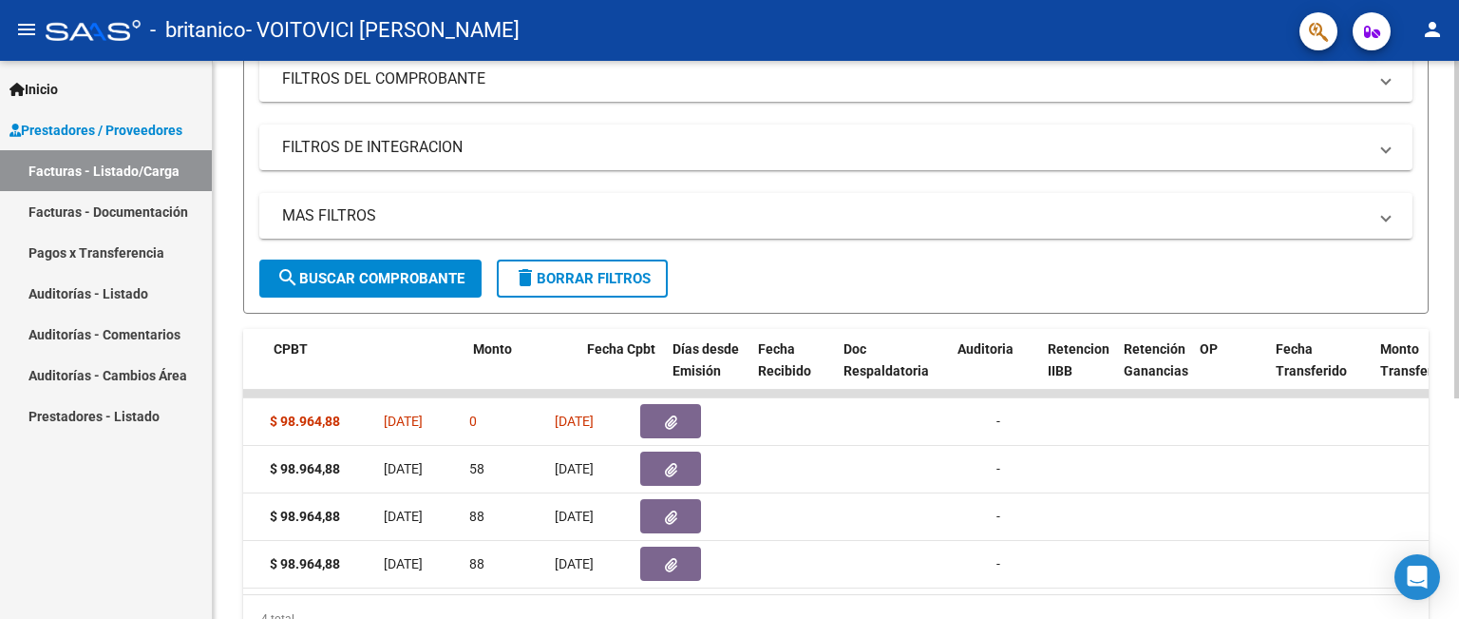
scroll to position [0, 627]
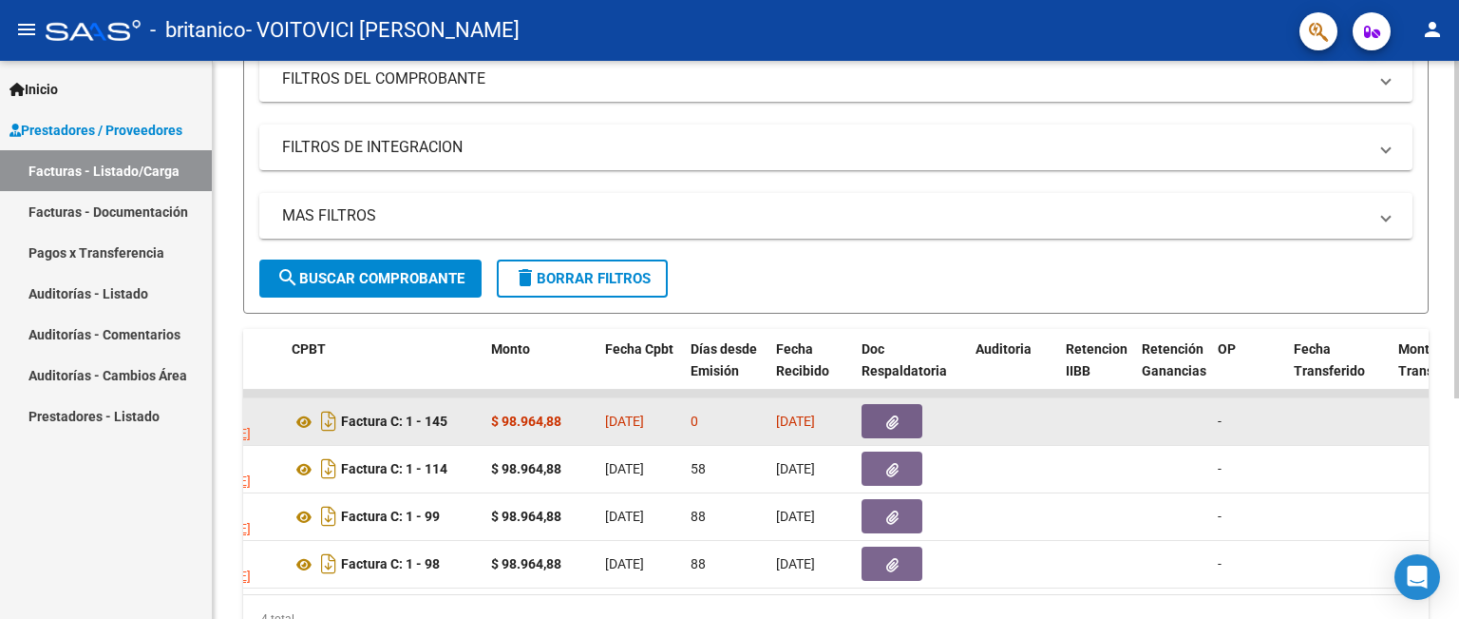
click at [904, 424] on button "button" at bounding box center [892, 421] width 61 height 34
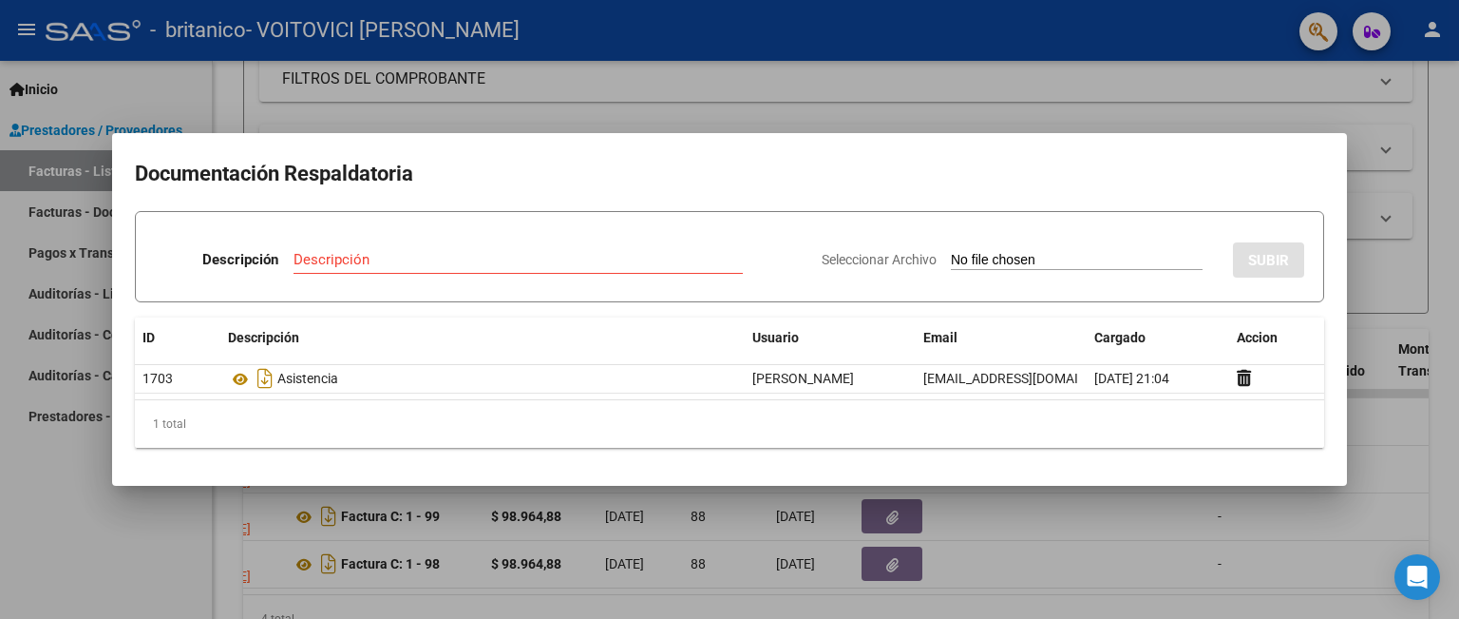
click at [1049, 550] on div at bounding box center [729, 309] width 1459 height 619
click at [1049, 550] on datatable-body-cell at bounding box center [1013, 564] width 90 height 47
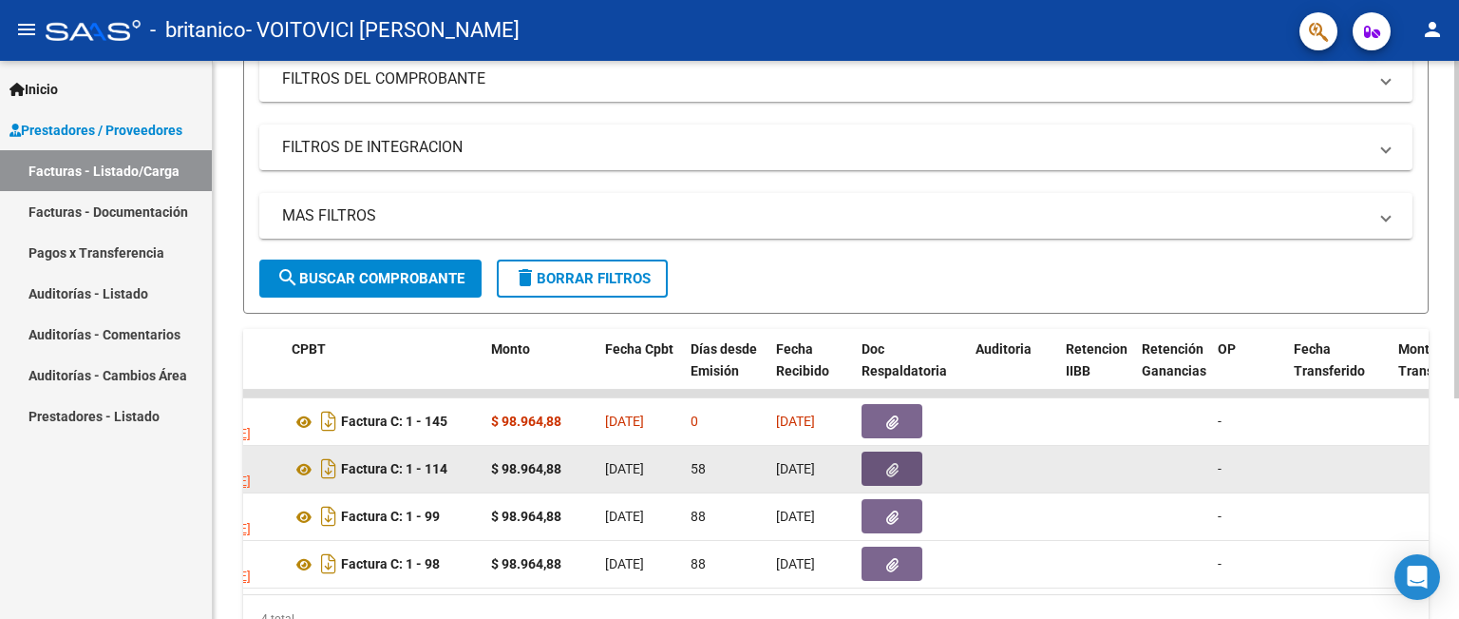
click at [892, 463] on icon "button" at bounding box center [892, 470] width 12 height 14
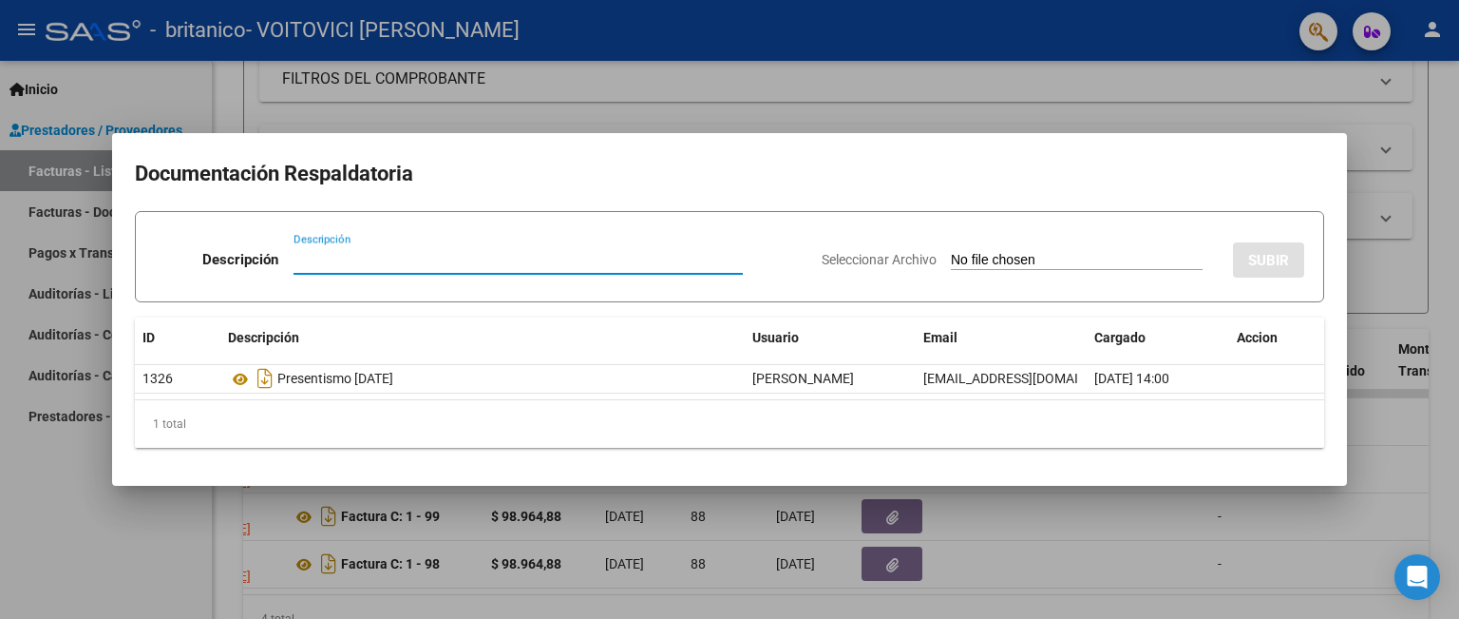
click at [1194, 94] on div at bounding box center [729, 309] width 1459 height 619
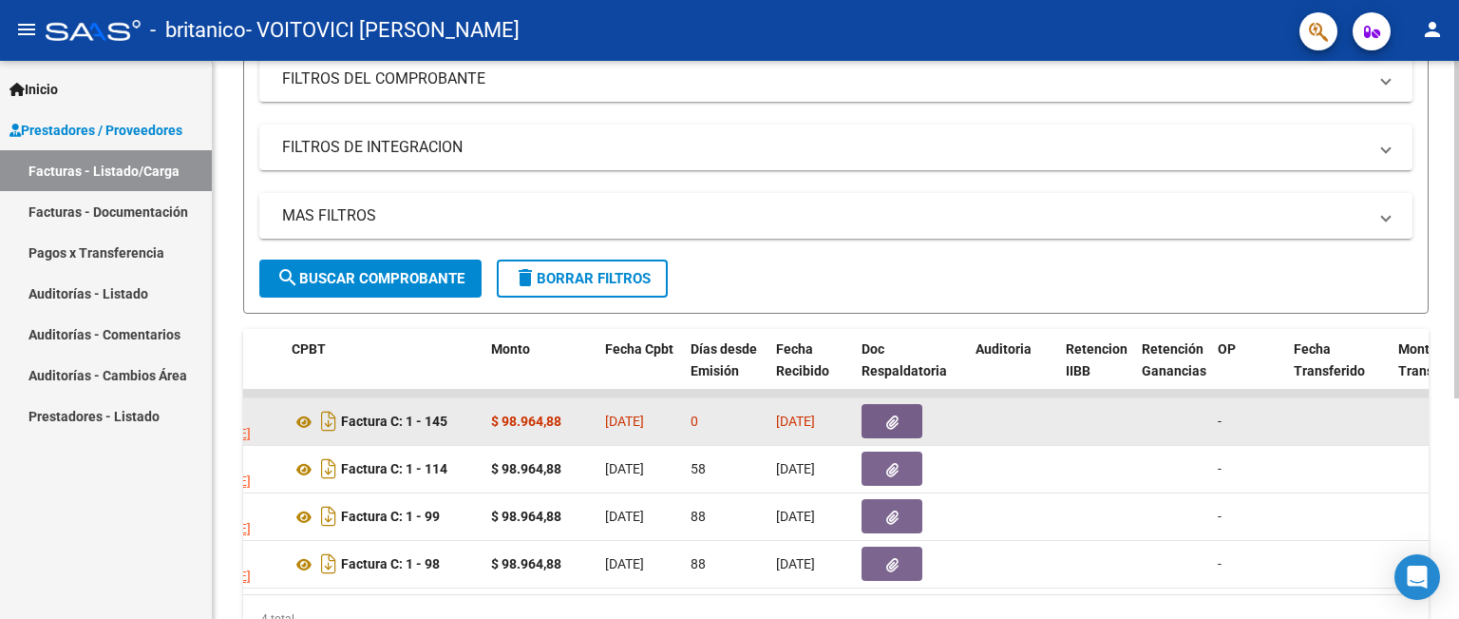
click at [888, 421] on icon "button" at bounding box center [892, 422] width 12 height 14
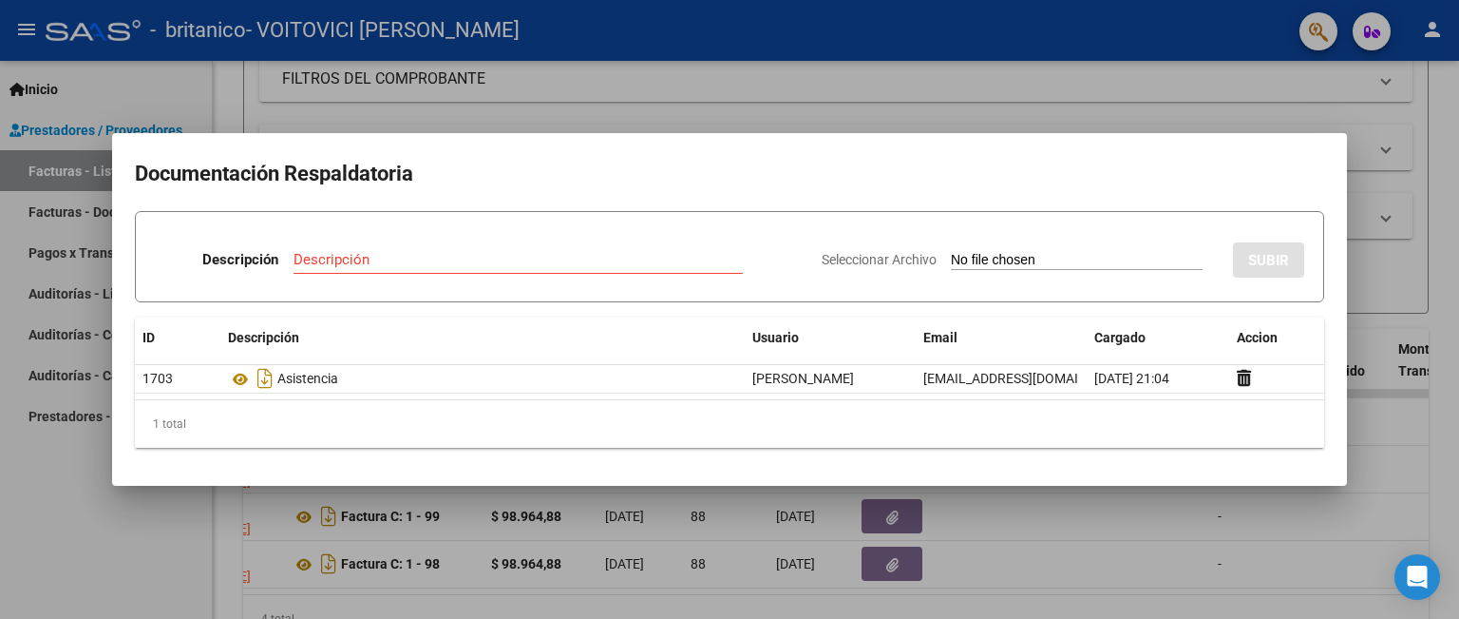
click at [958, 116] on div at bounding box center [729, 309] width 1459 height 619
click at [958, 116] on div "Filtros Id Area Area Todos Confirmado Mostrar totalizadores FILTROS DEL COMPROB…" at bounding box center [835, 116] width 1153 height 285
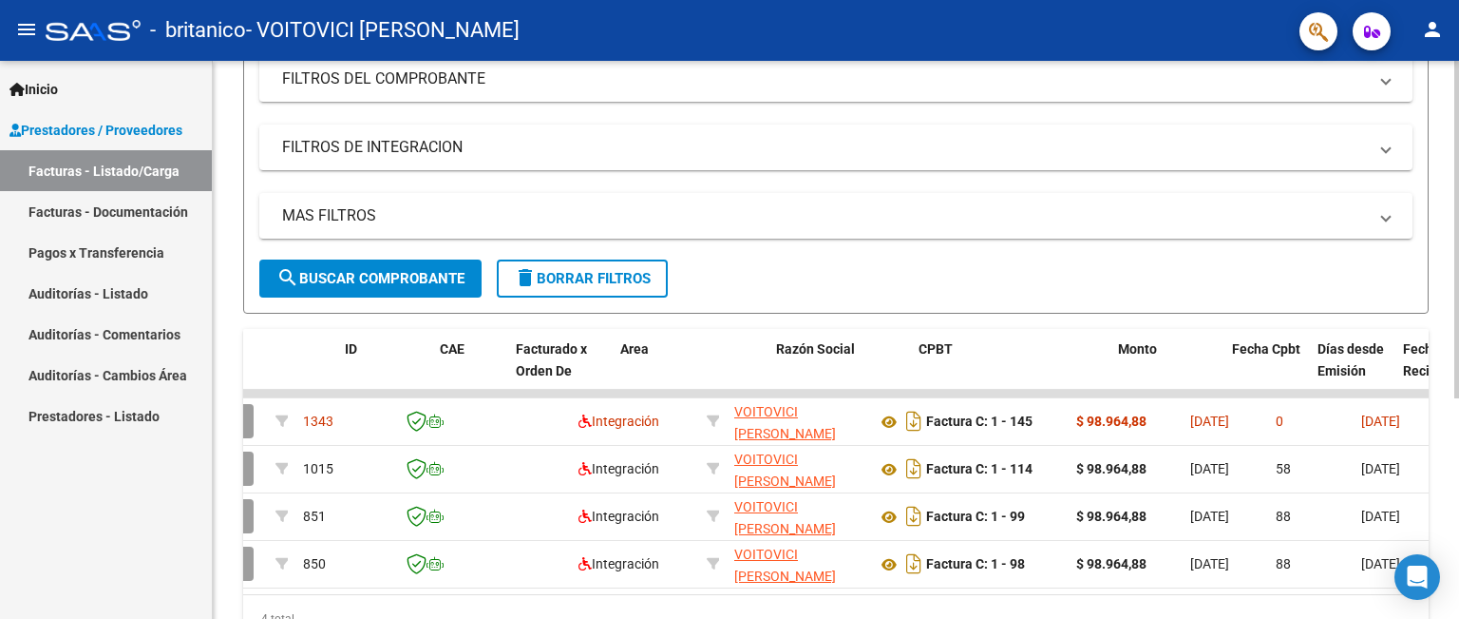
scroll to position [0, 0]
